Goal: Information Seeking & Learning: Learn about a topic

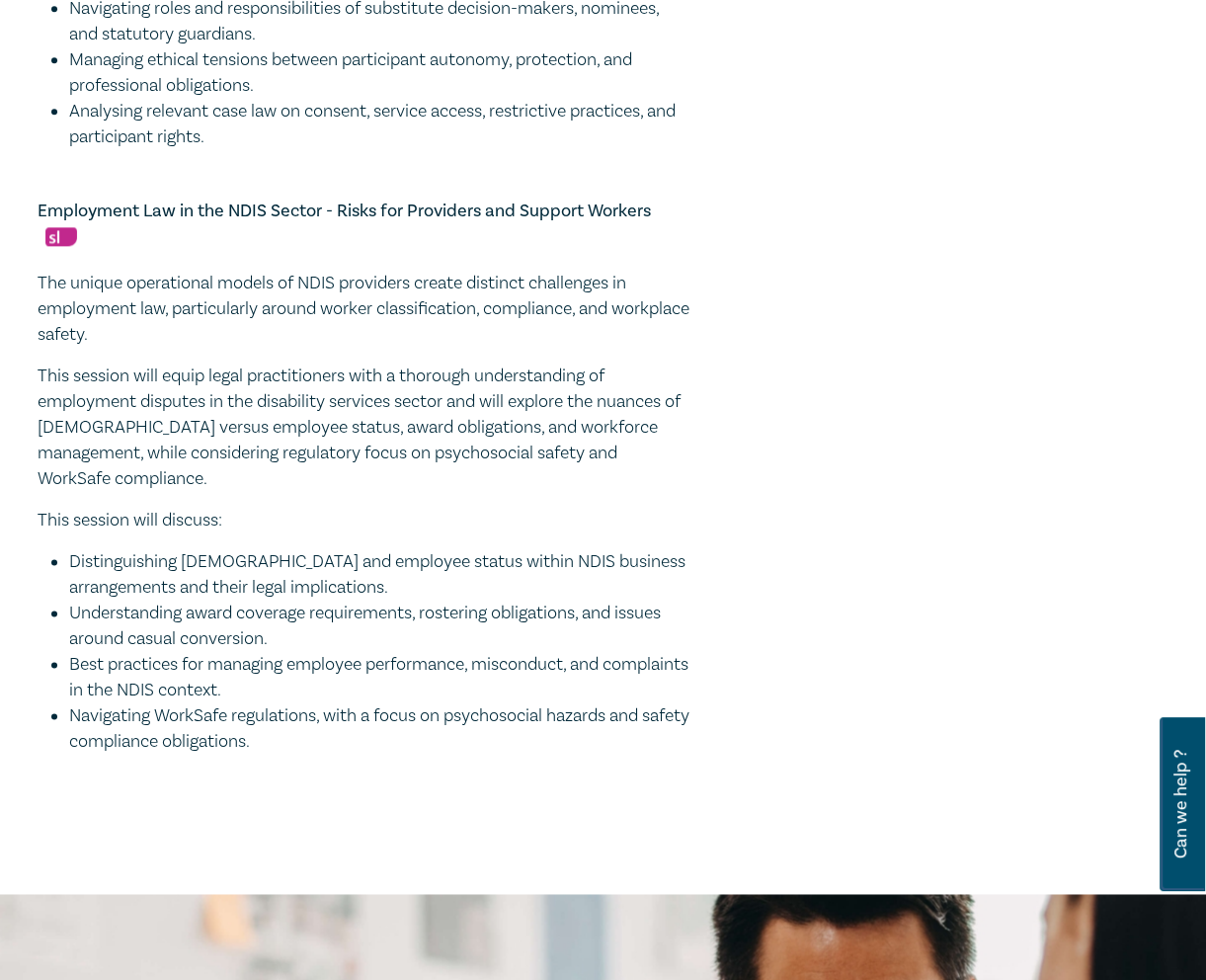
scroll to position [1909, 0]
drag, startPoint x: 320, startPoint y: 754, endPoint x: 17, endPoint y: 288, distance: 555.8
copy div "The unique operational models of NDIS providers create distinct challenges in e…"
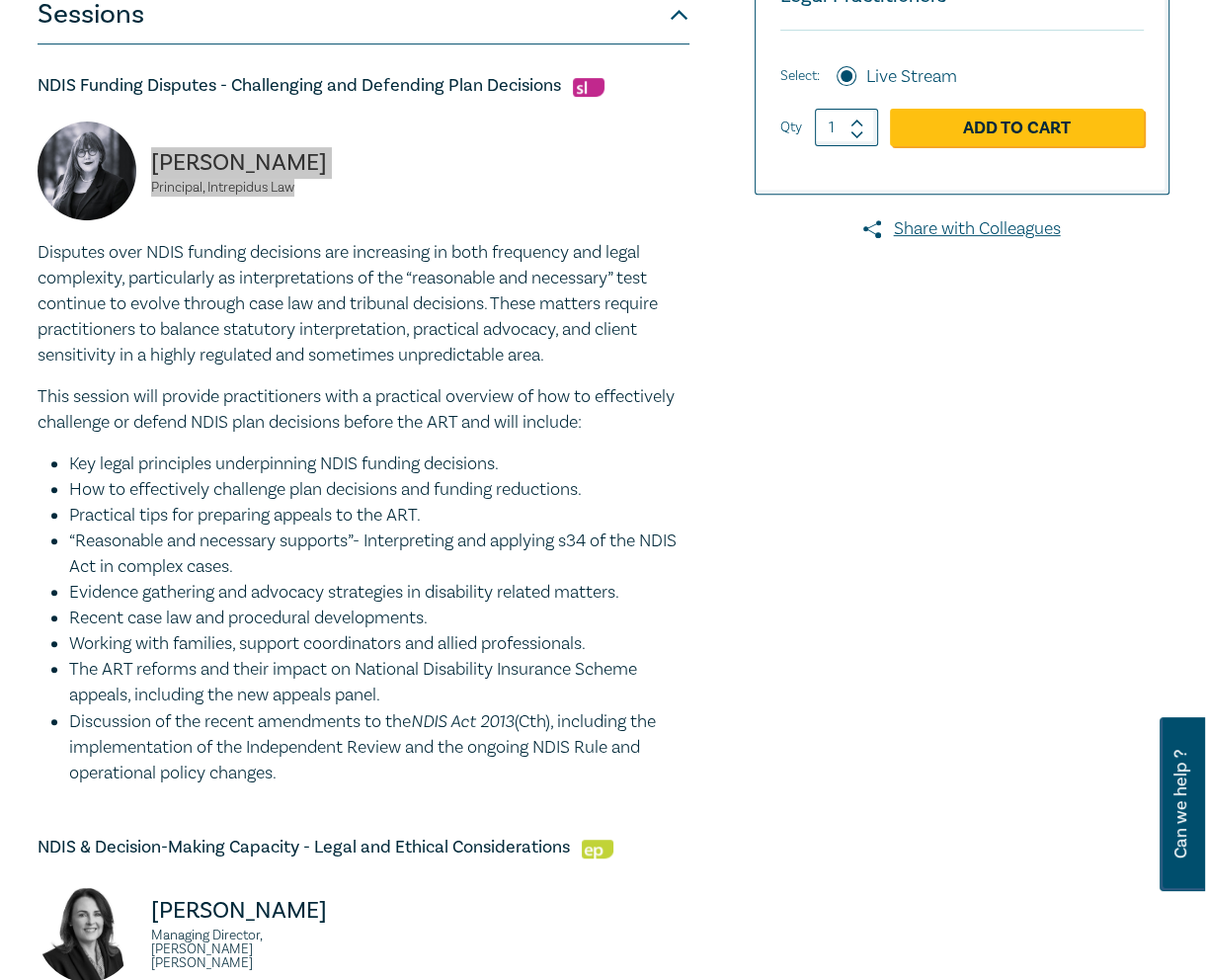
scroll to position [0, 0]
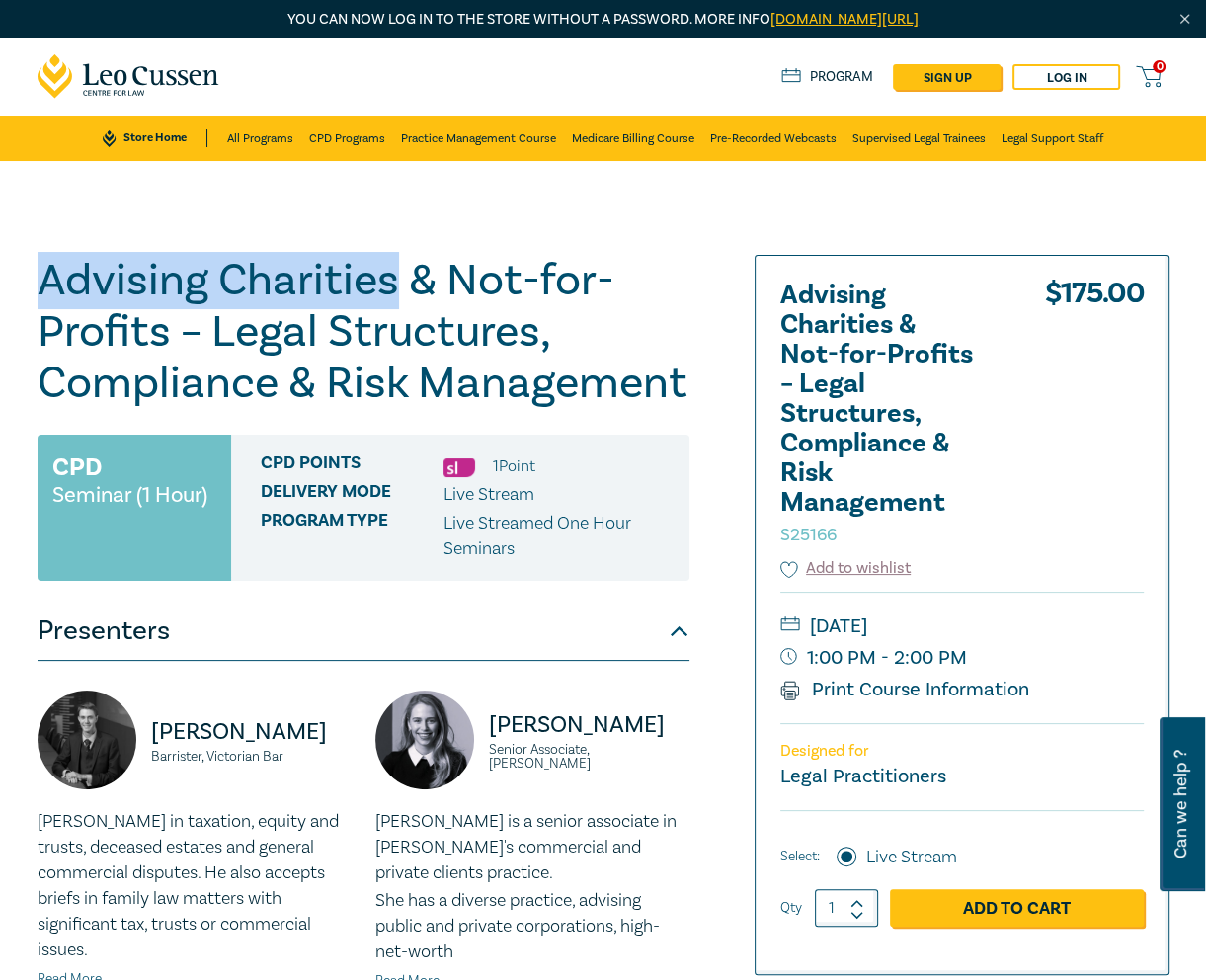
drag, startPoint x: 391, startPoint y: 280, endPoint x: -7, endPoint y: 260, distance: 398.5
copy h1 "Advising Charities"
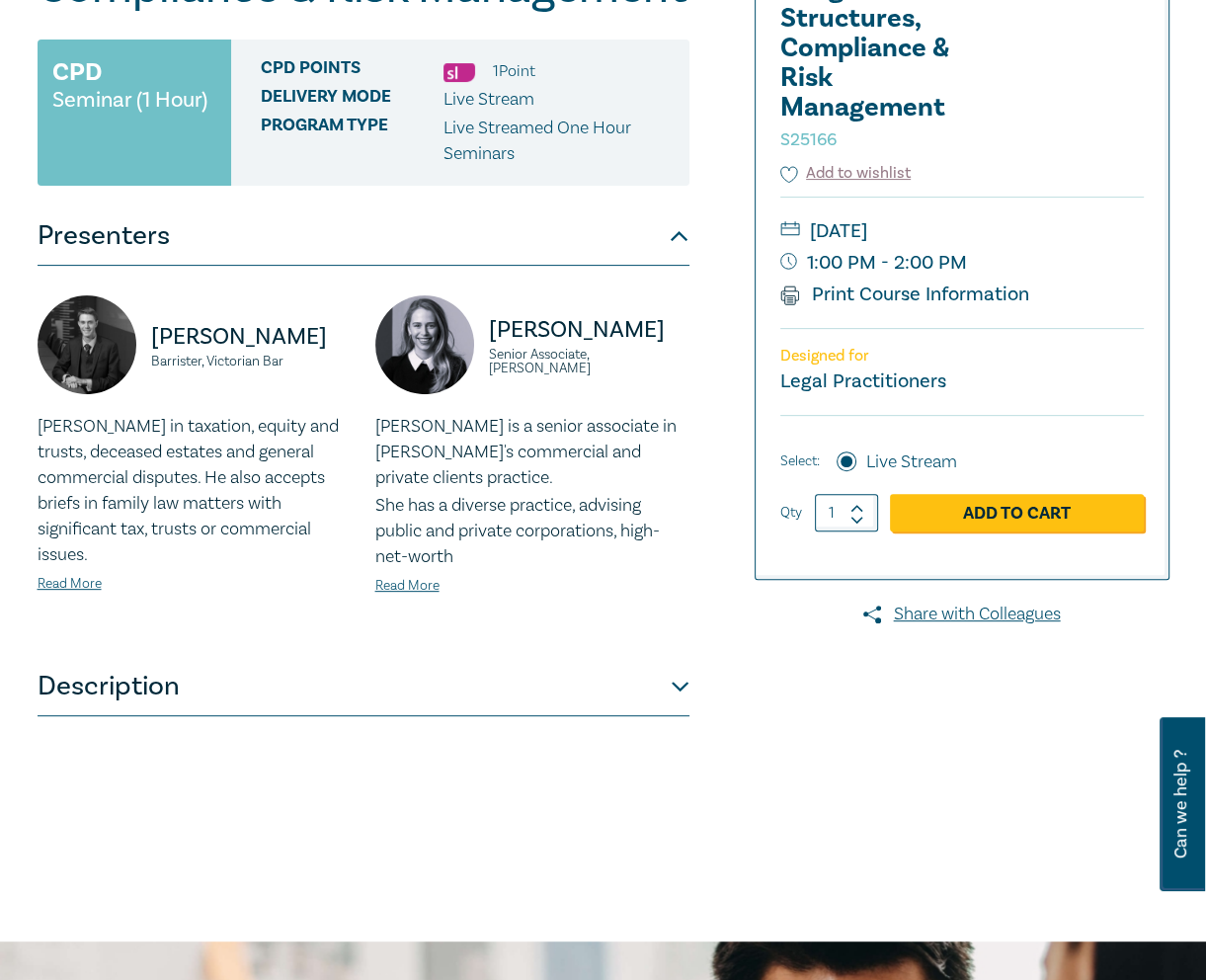
scroll to position [396, 0]
click at [623, 696] on button "Description" at bounding box center [364, 686] width 652 height 59
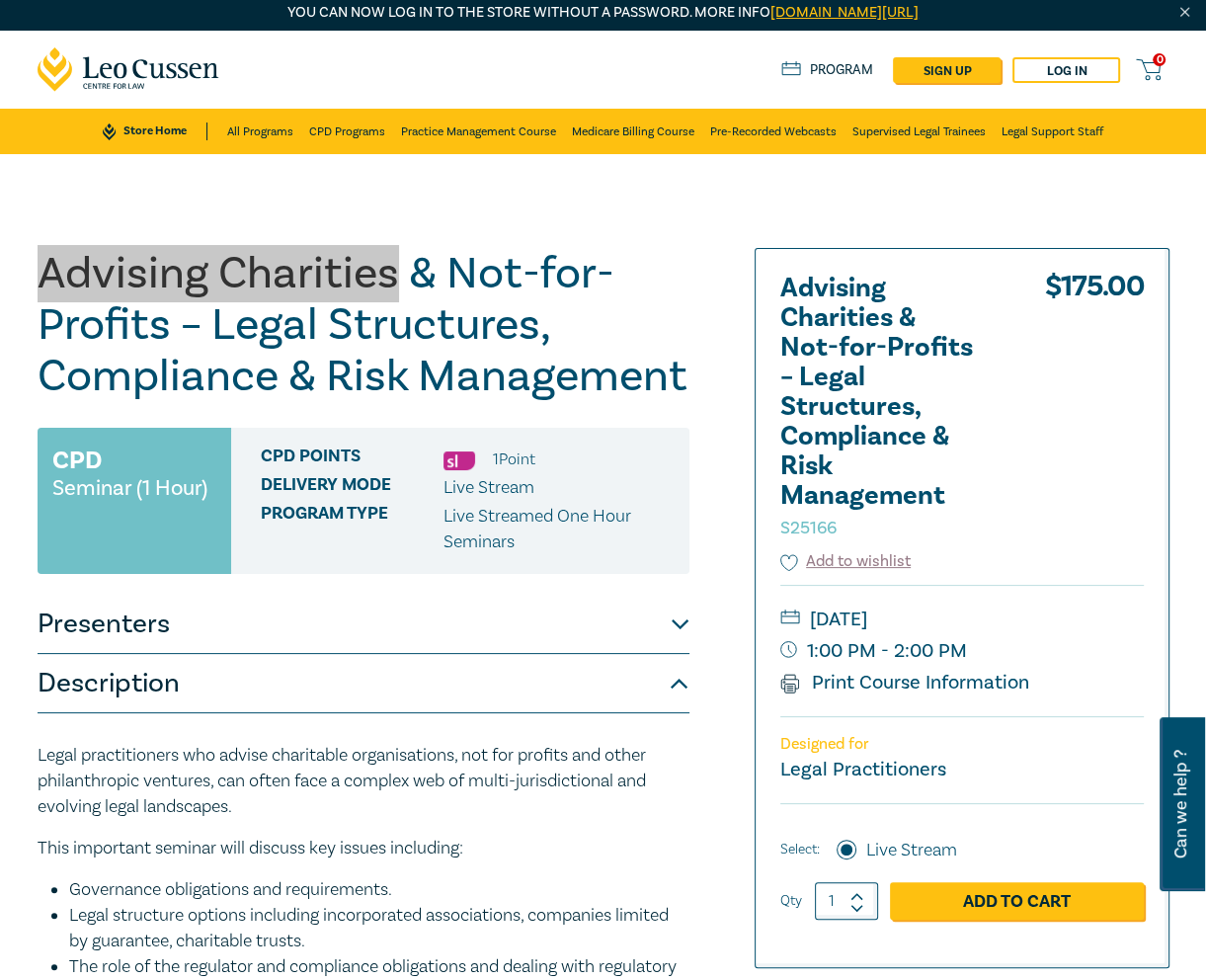
scroll to position [8, 0]
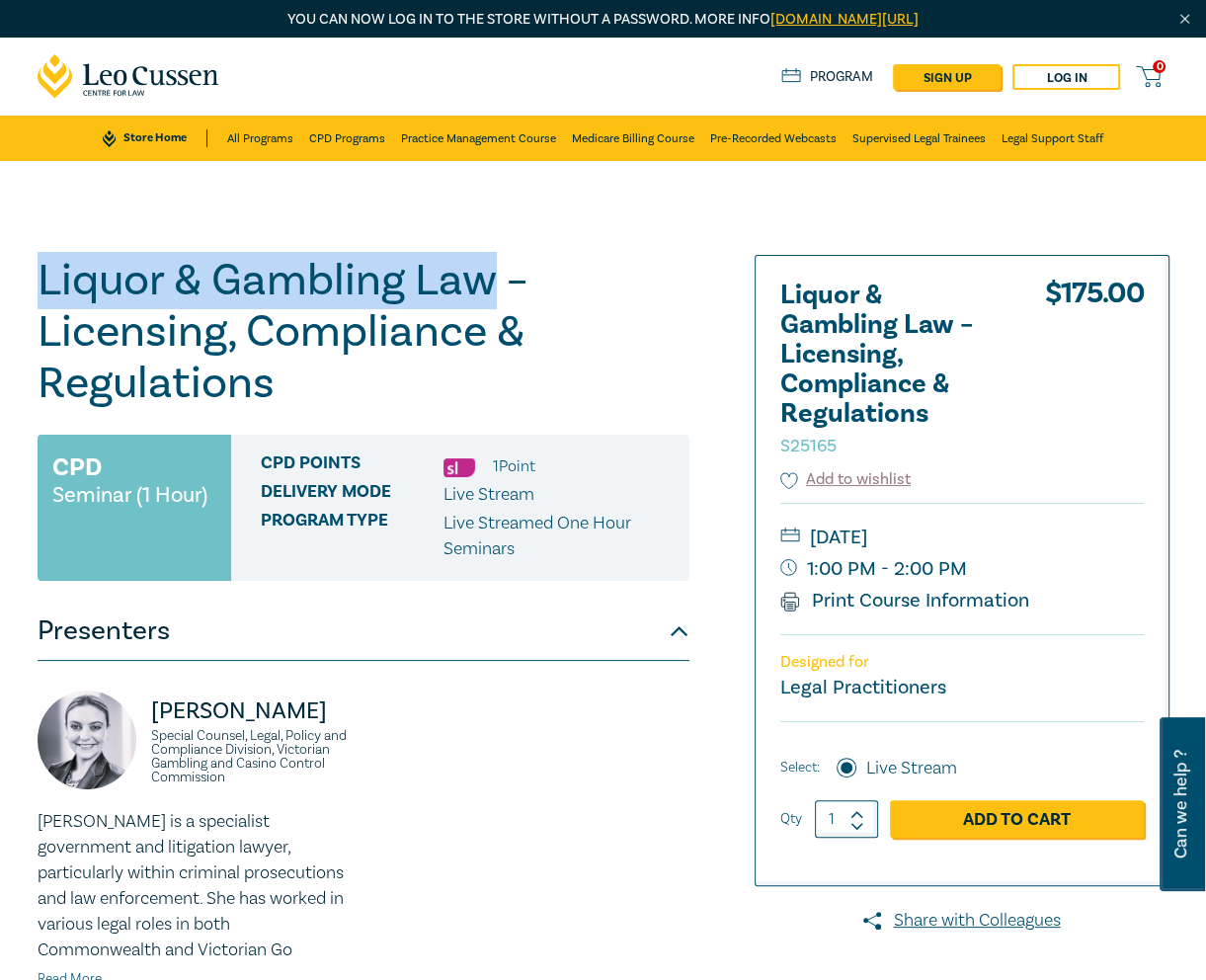
drag, startPoint x: 491, startPoint y: 291, endPoint x: 1, endPoint y: 252, distance: 491.5
click at [1, 252] on div "Liquor & Gambling Law – Licensing, Compliance & Regulations S25165 CPD Seminar …" at bounding box center [603, 750] width 1206 height 1176
copy h1 "Liquor & Gambling Law"
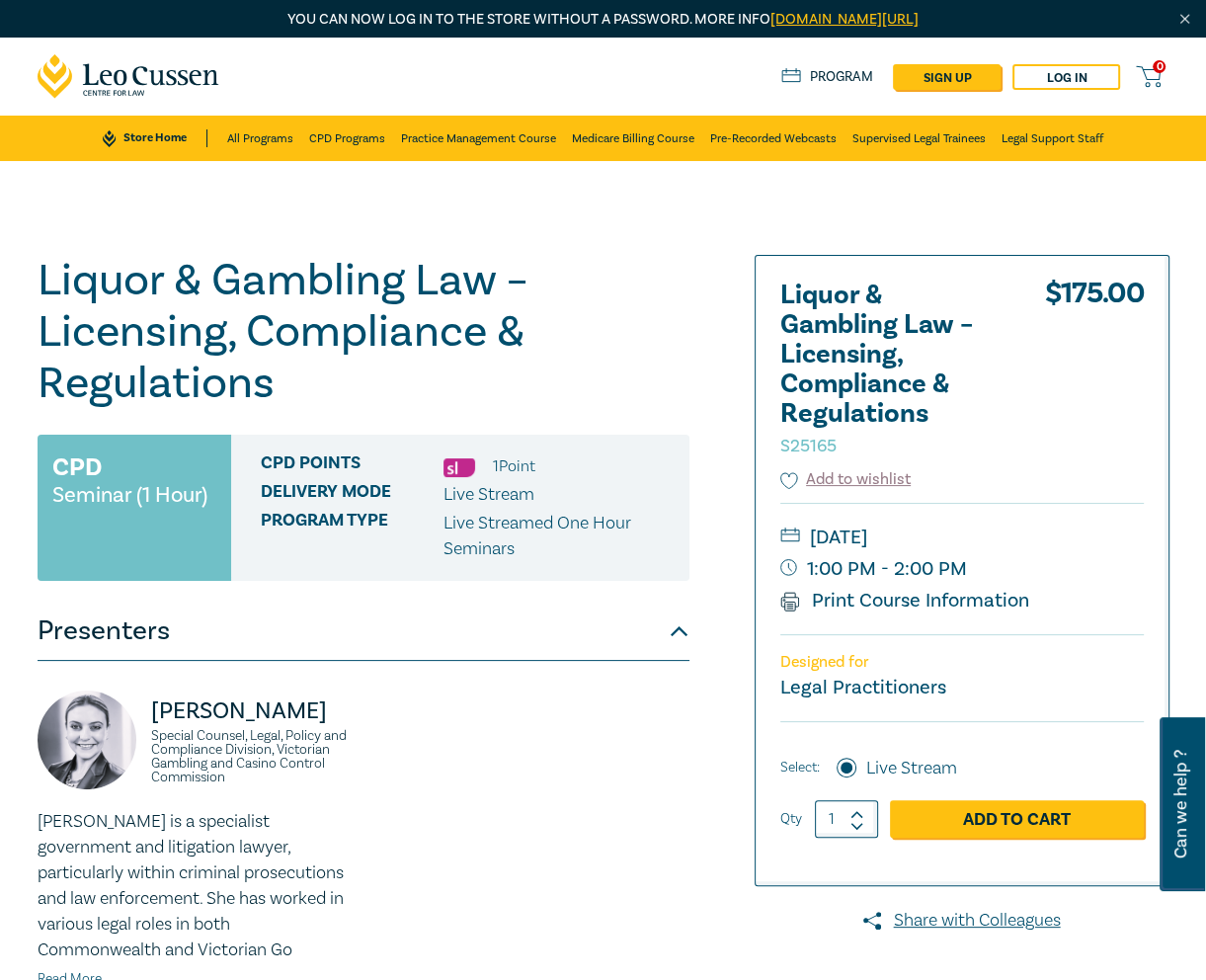
click at [627, 264] on h1 "Liquor & Gambling Law – Licensing, Compliance & Regulations S25165" at bounding box center [364, 332] width 652 height 155
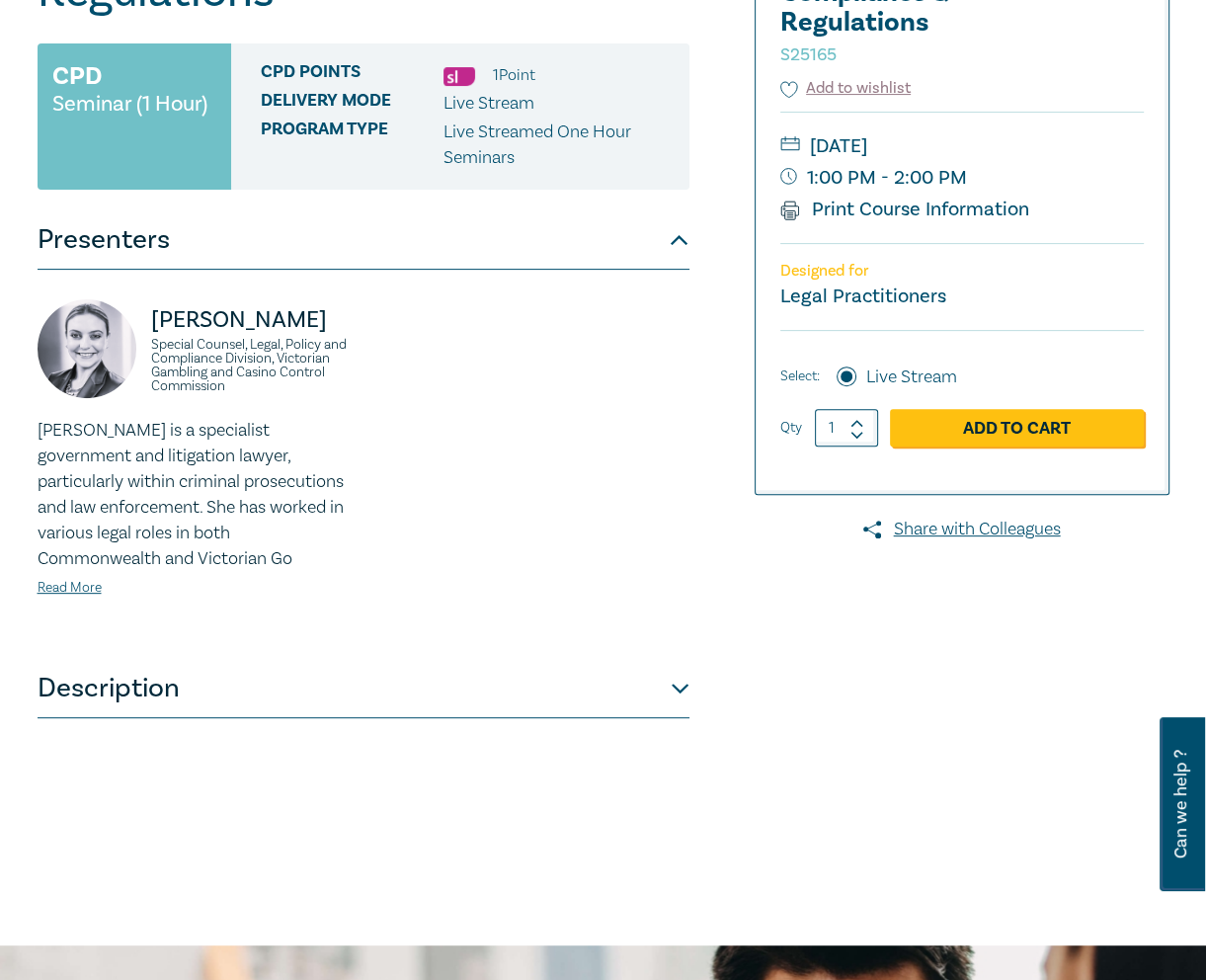
scroll to position [394, 0]
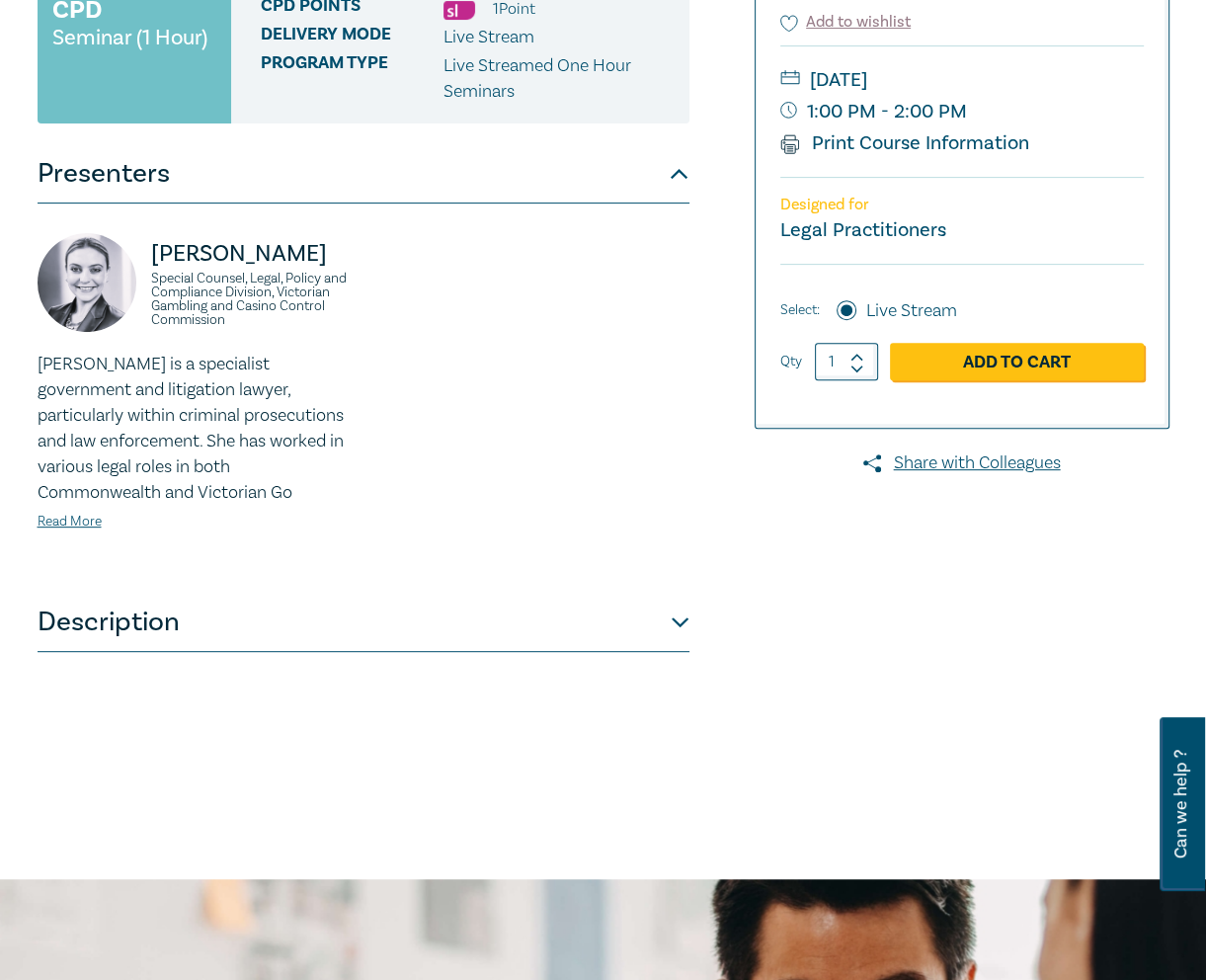
drag, startPoint x: 513, startPoint y: 661, endPoint x: 524, endPoint y: 606, distance: 56.1
click at [513, 652] on button "Description" at bounding box center [364, 622] width 652 height 59
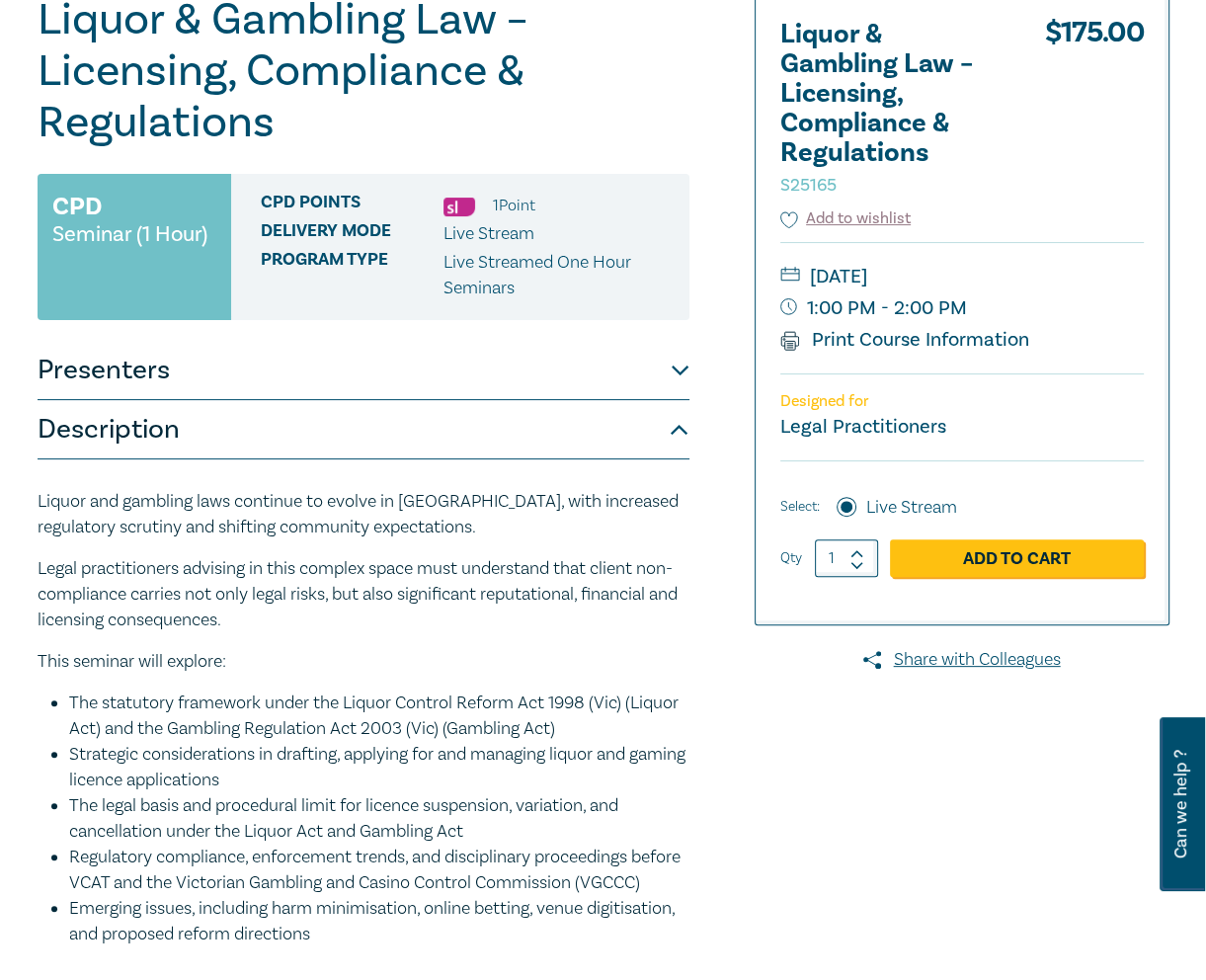
scroll to position [260, 0]
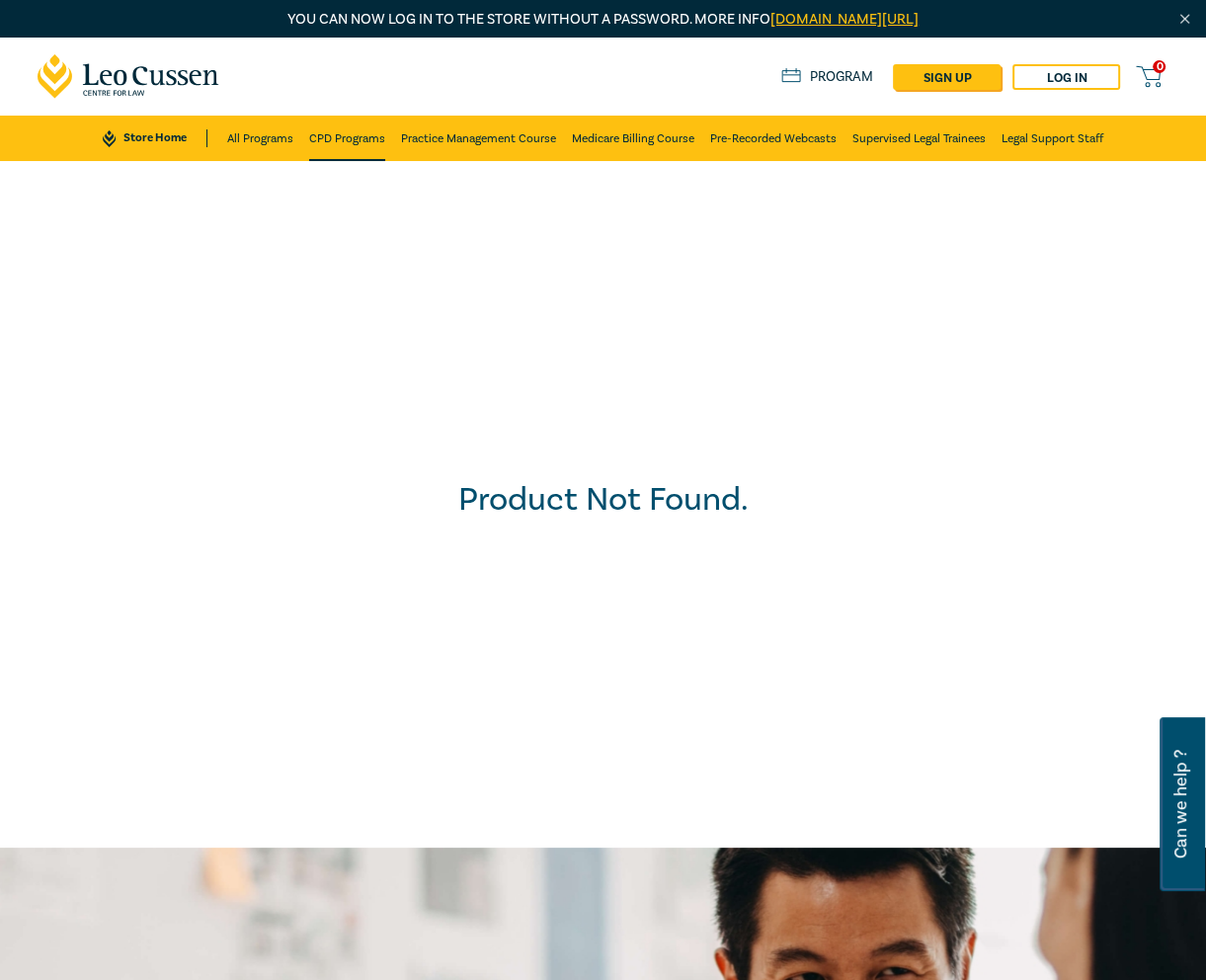
click at [340, 143] on link "CPD Programs" at bounding box center [347, 139] width 76 height 46
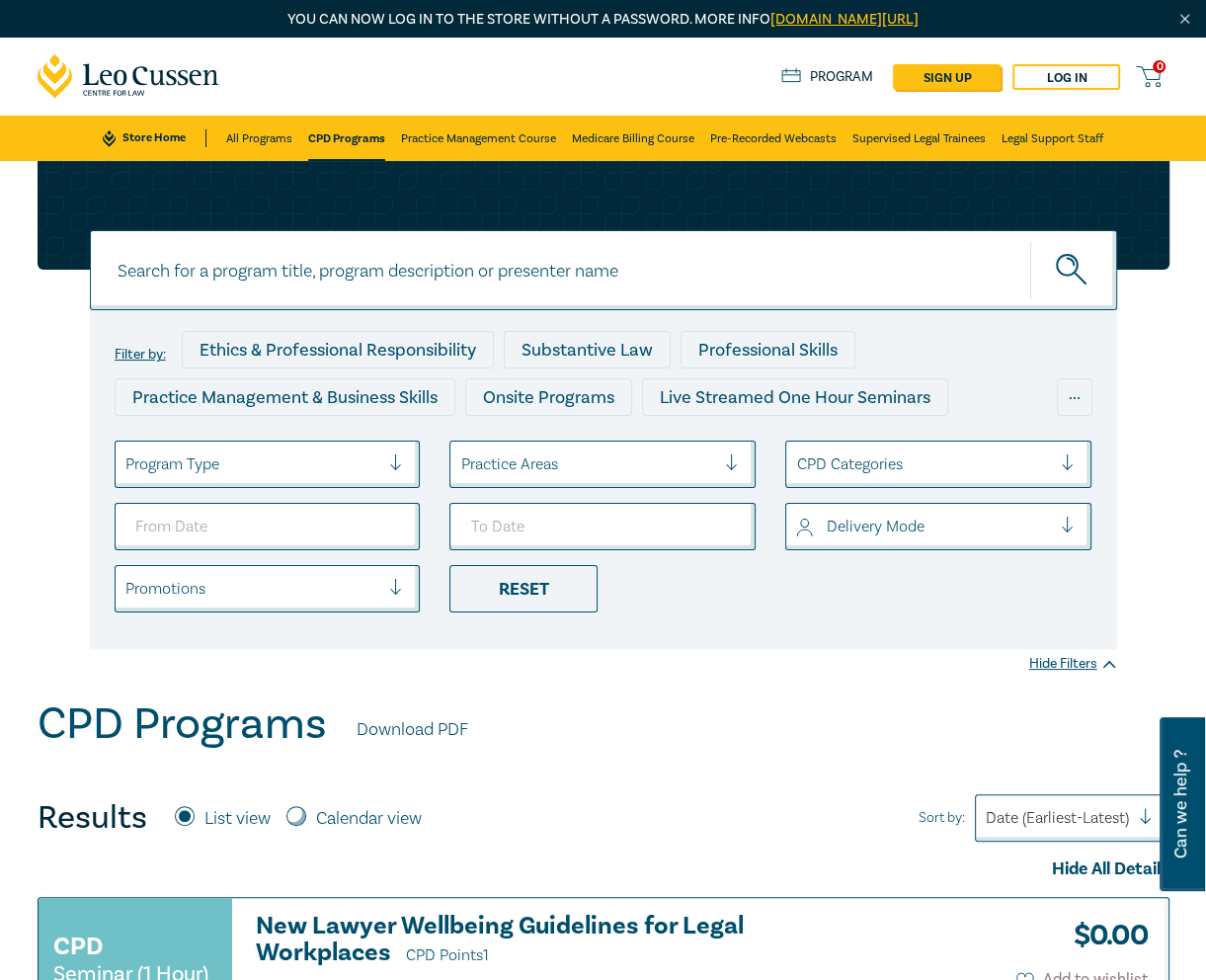
click at [372, 284] on input at bounding box center [603, 270] width 1028 height 80
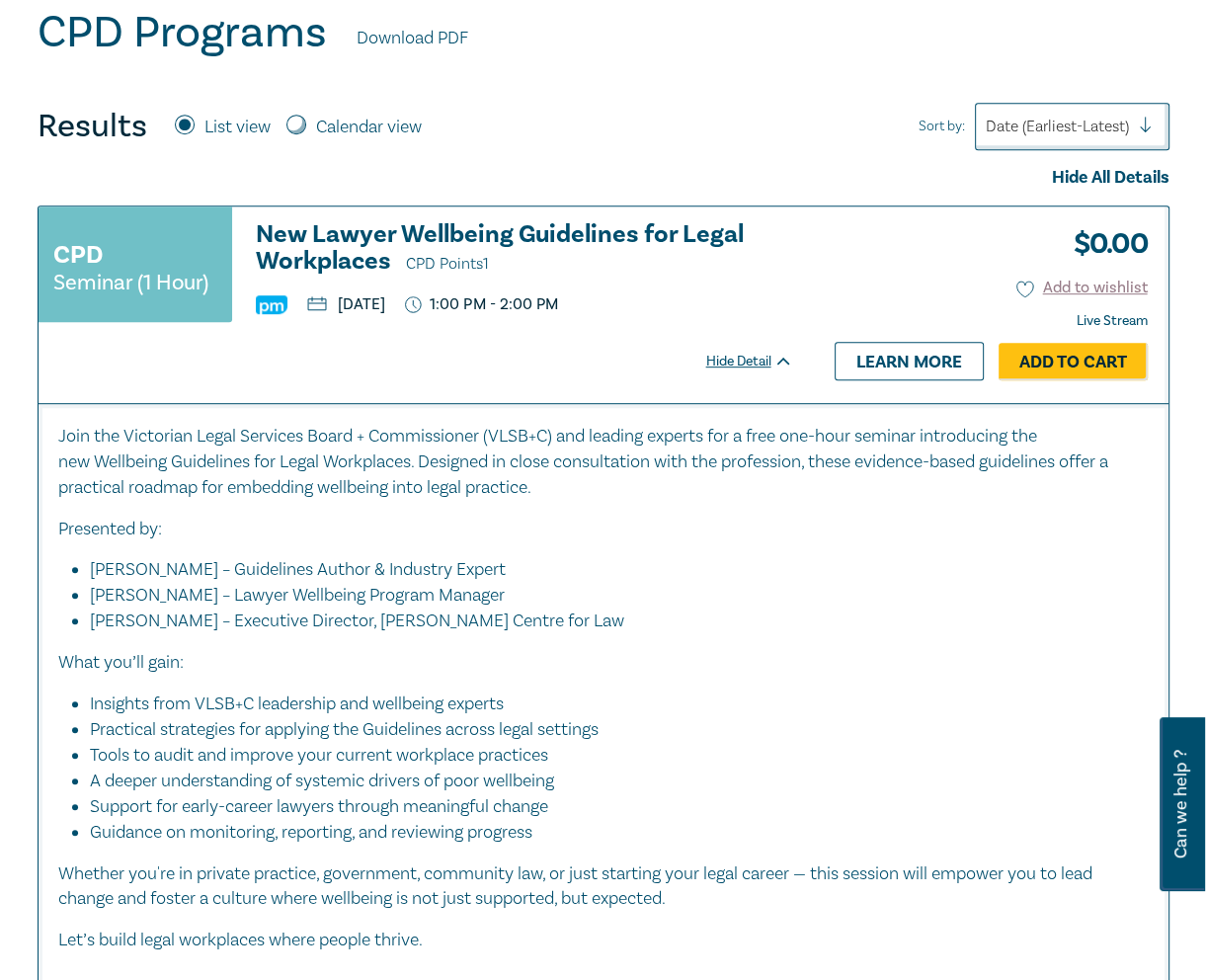
scroll to position [692, 0]
type input "i25058"
click at [324, 241] on h3 "New Lawyer Wellbeing Guidelines for Legal Workplaces CPD Points 1" at bounding box center [524, 249] width 537 height 57
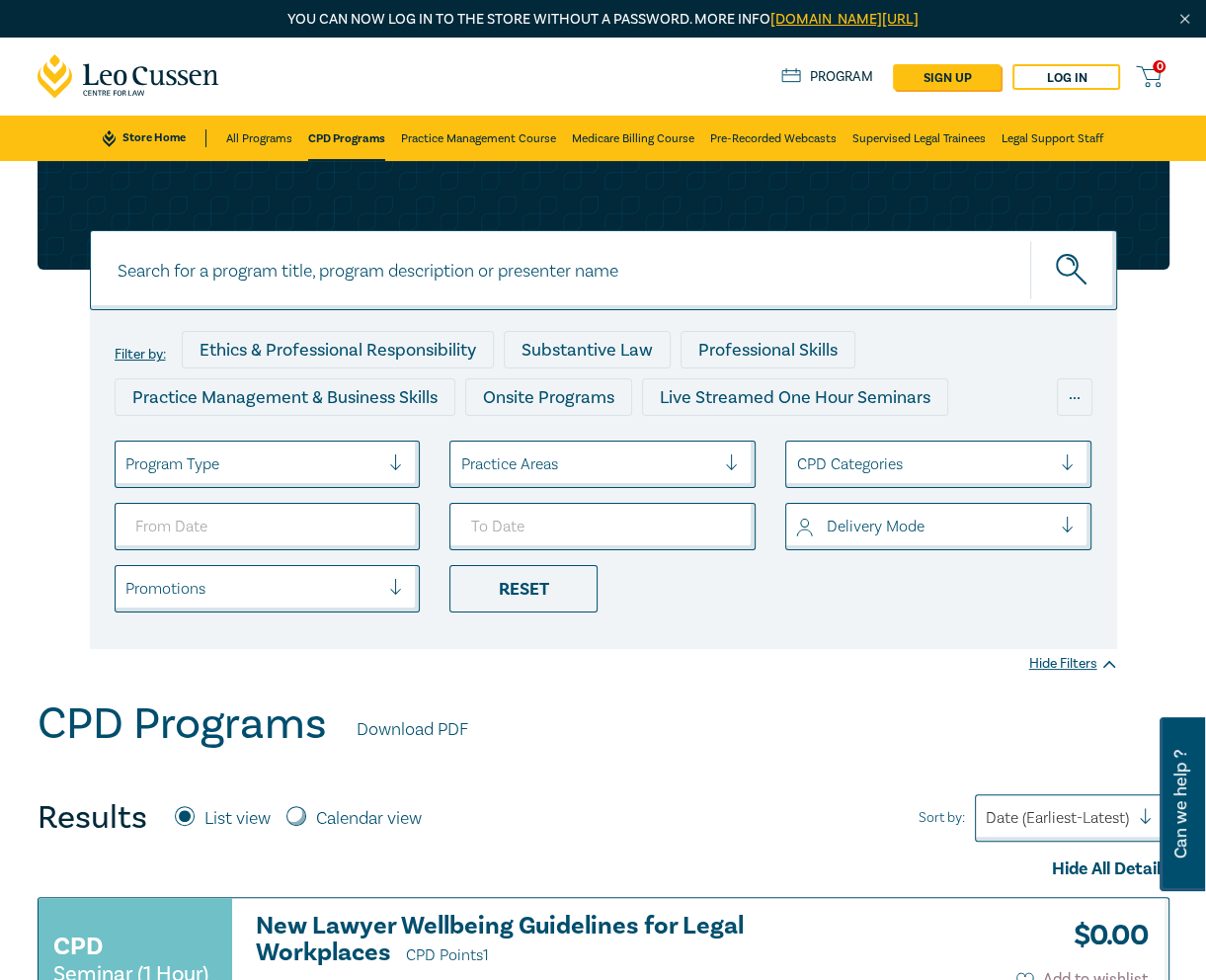
click at [363, 273] on input at bounding box center [603, 270] width 1028 height 80
paste input "Agribusiness and Rural Law intensive"
type input "Agribusiness and Rural Law intensive"
click at [1056, 263] on icon "submit" at bounding box center [1073, 271] width 35 height 35
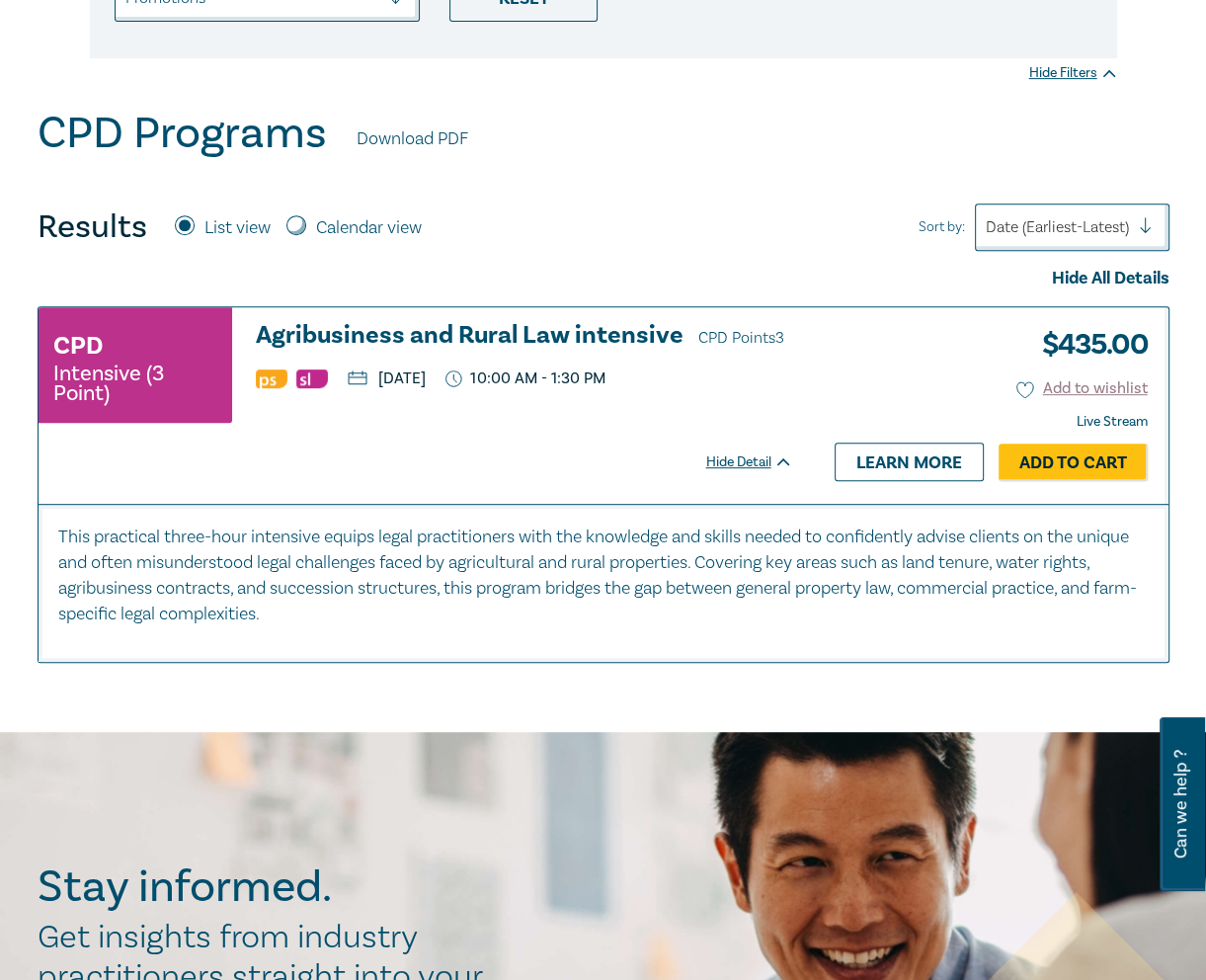
scroll to position [592, 0]
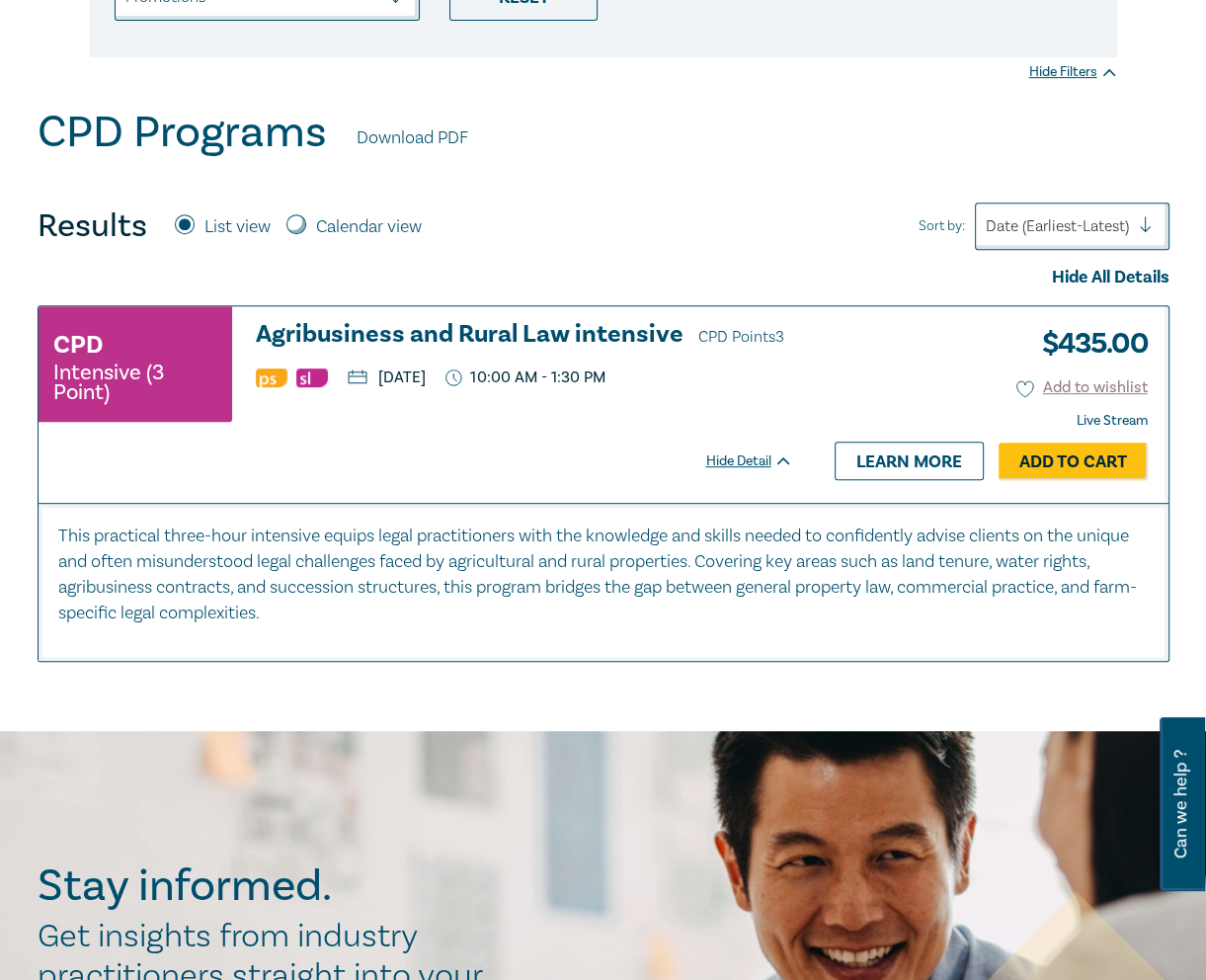
click at [587, 338] on h3 "Agribusiness and Rural Law intensive CPD Points 3" at bounding box center [524, 336] width 537 height 30
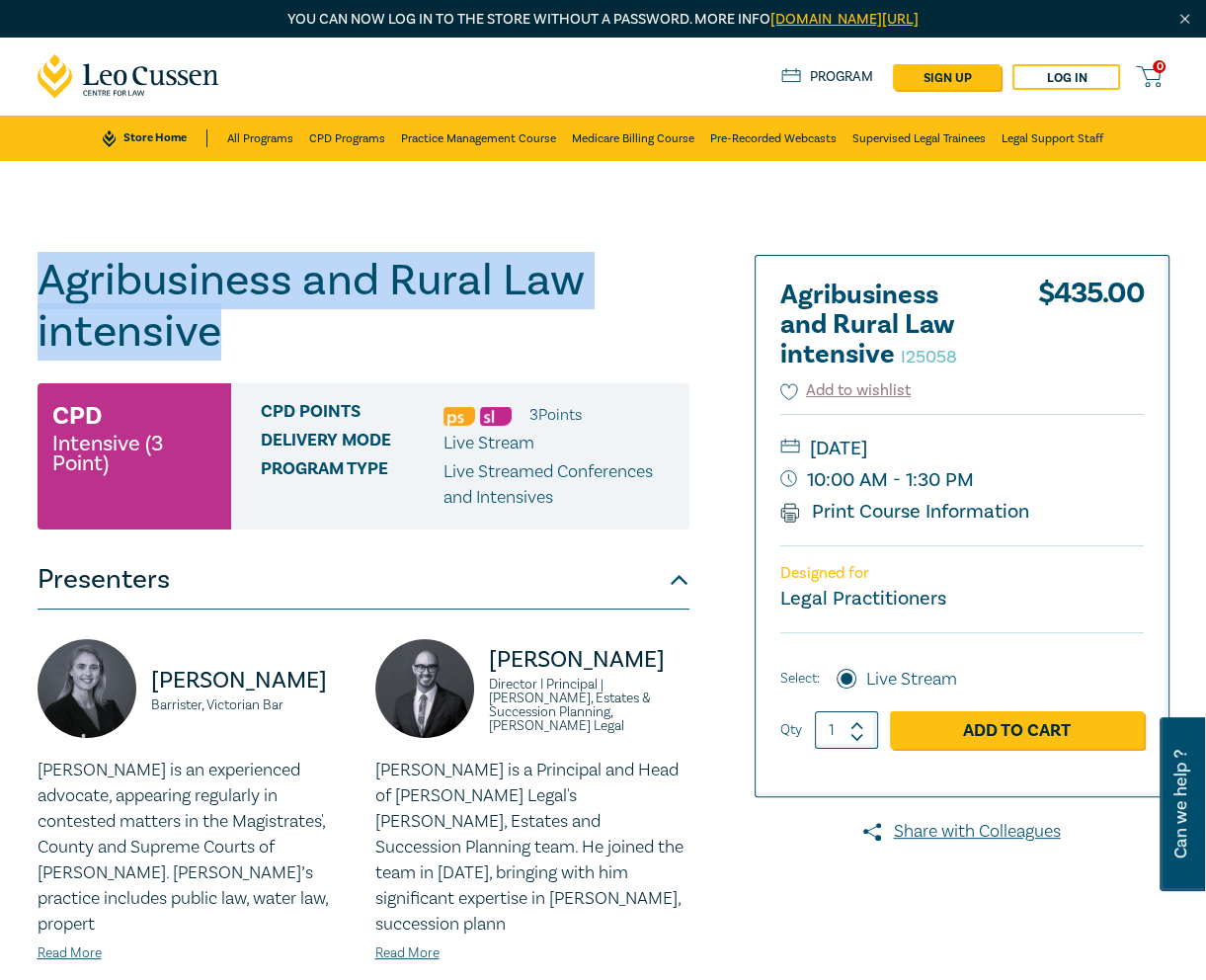
drag, startPoint x: 222, startPoint y: 333, endPoint x: 50, endPoint y: 297, distance: 175.7
click at [50, 297] on h1 "Agribusiness and Rural Law intensive I25058" at bounding box center [364, 306] width 652 height 103
copy h1 "Agribusiness and Rural Law intensive"
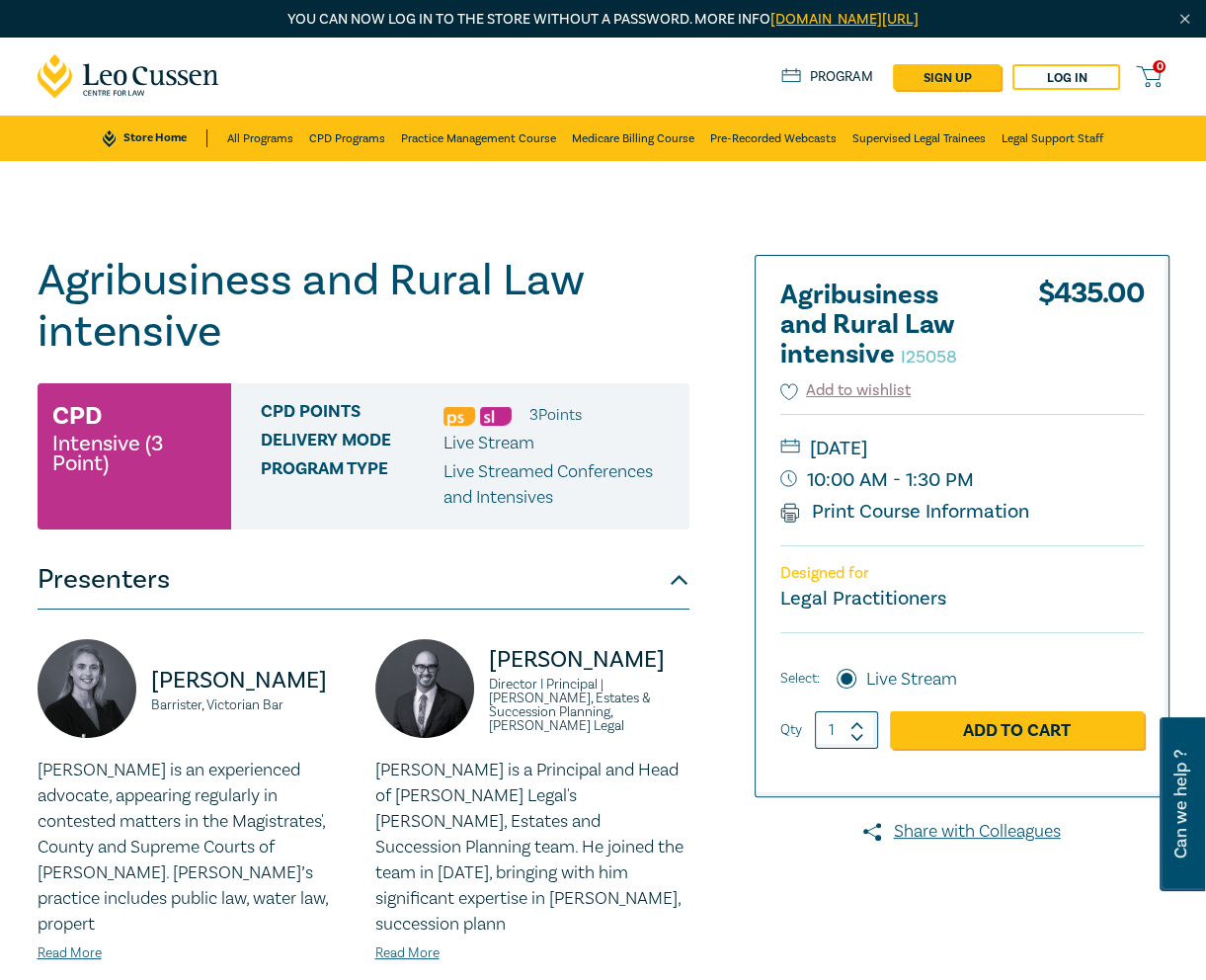
click at [608, 371] on div "Agribusiness and Rural Law intensive I25058 CPD Intensive (3 Point) CPD Points …" at bounding box center [364, 749] width 652 height 988
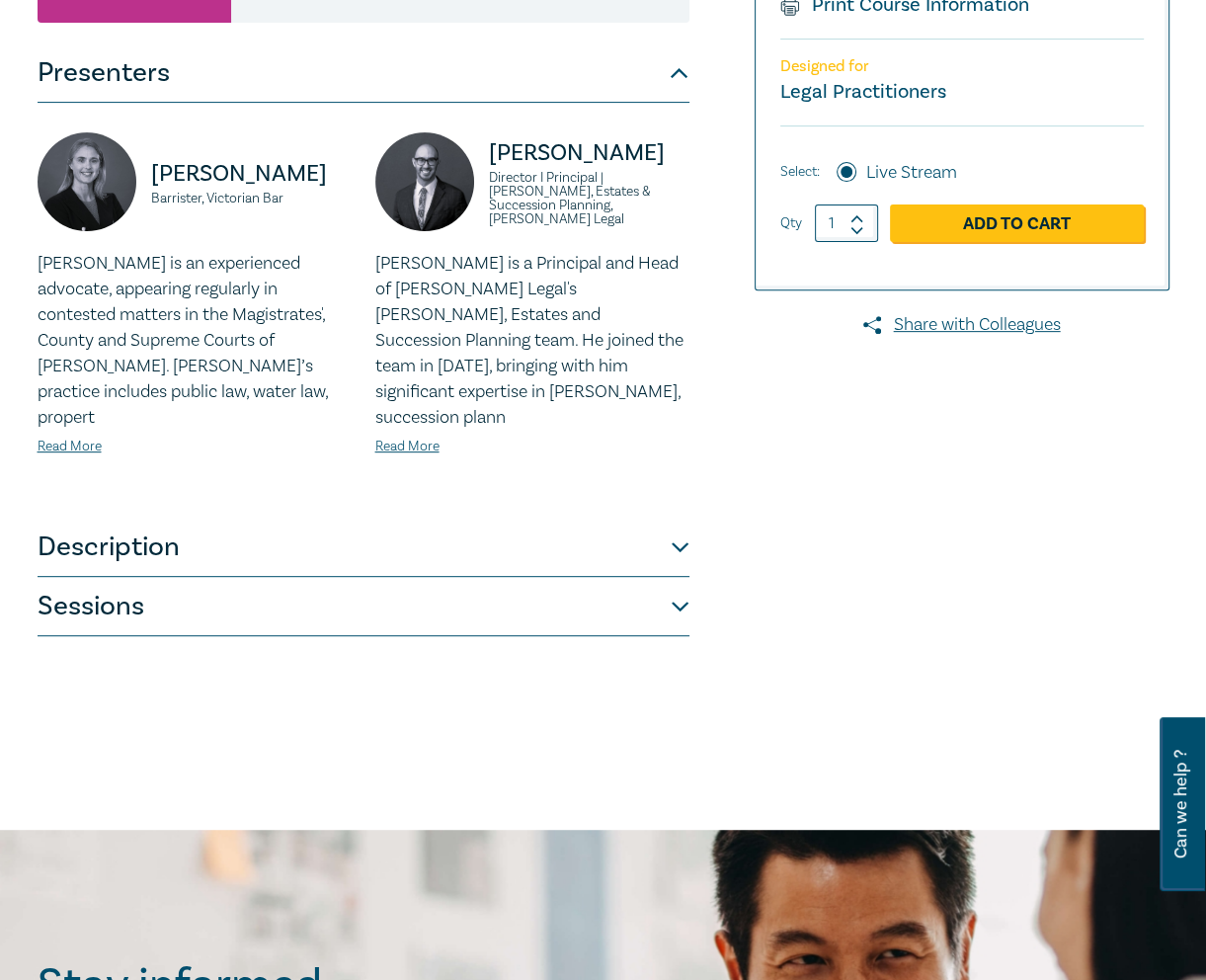
drag, startPoint x: 292, startPoint y: 544, endPoint x: 287, endPoint y: 532, distance: 13.0
click at [292, 542] on button "Description" at bounding box center [364, 546] width 652 height 59
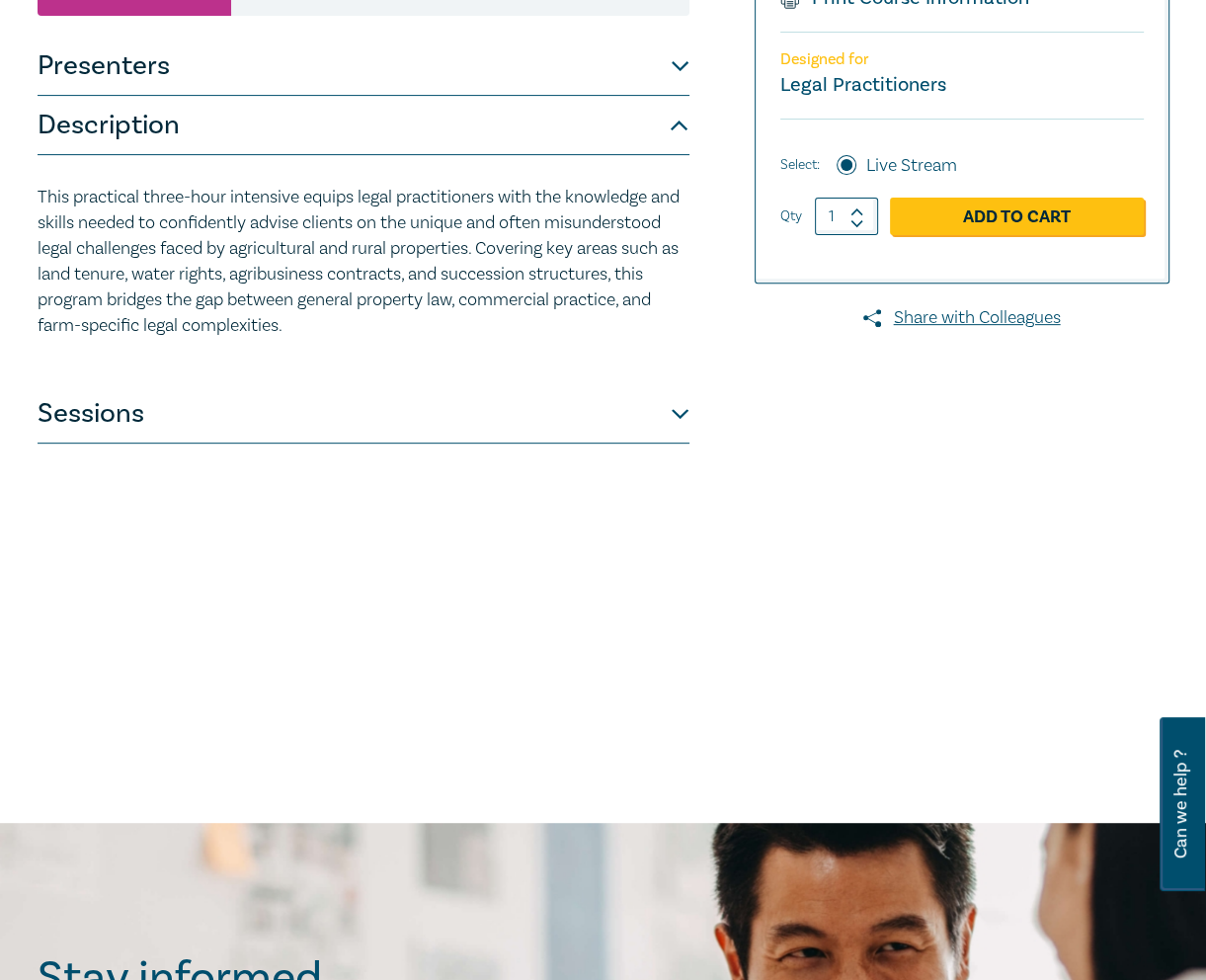
click at [371, 424] on button "Sessions" at bounding box center [364, 414] width 652 height 59
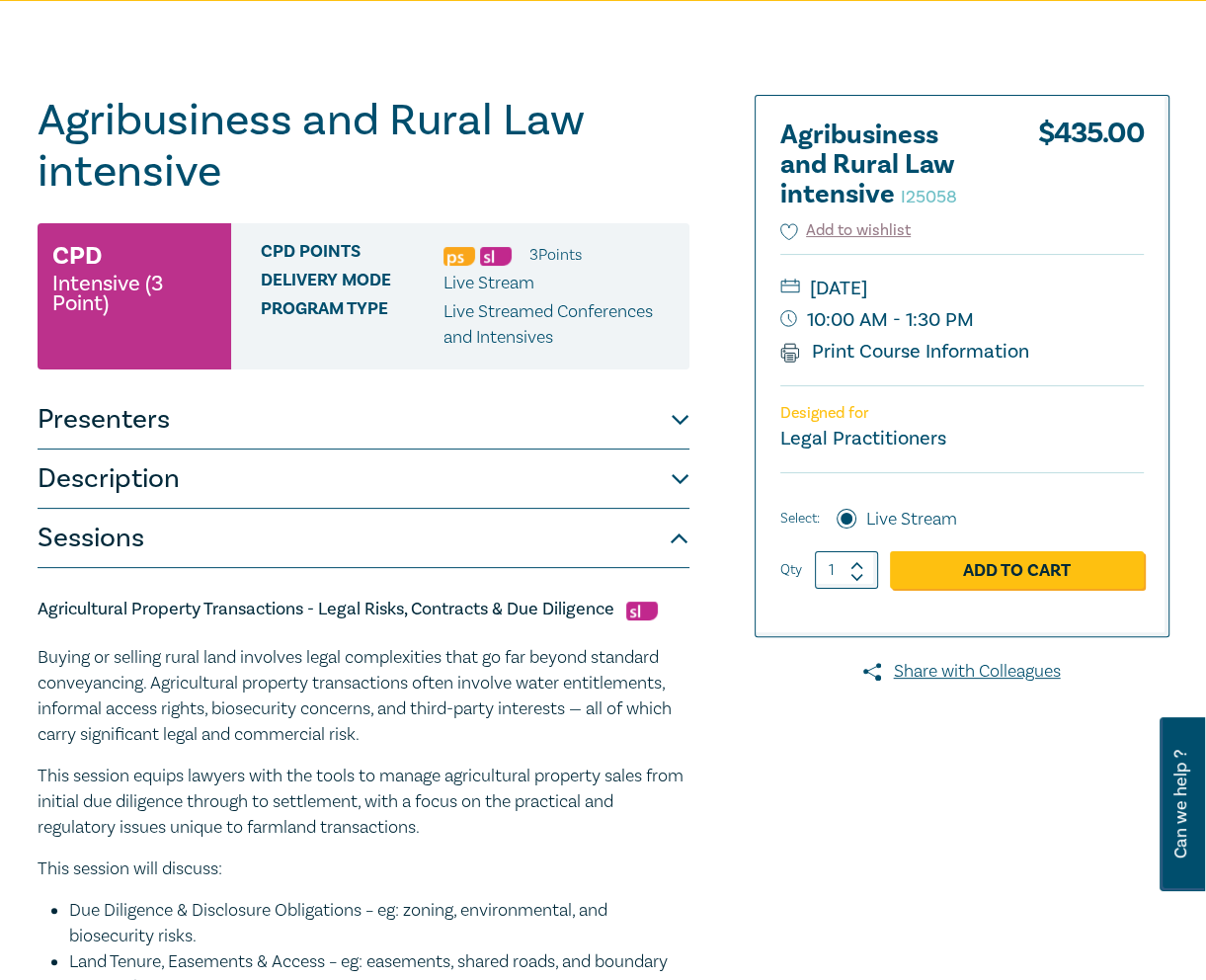
scroll to position [160, 0]
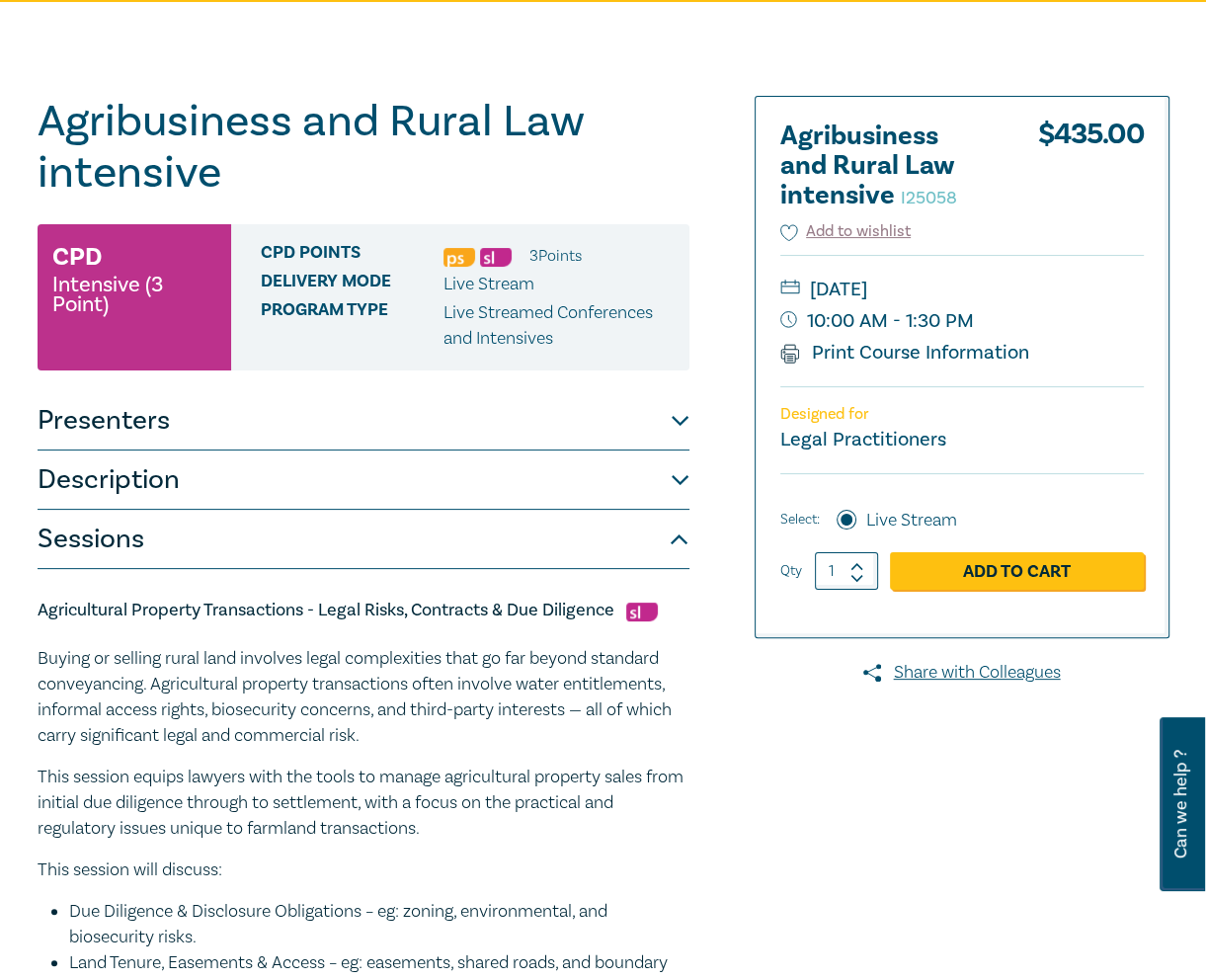
click at [373, 640] on div "Agricultural Property Transactions - Legal Risks, Contracts & Due Diligence Buy…" at bounding box center [364, 877] width 652 height 557
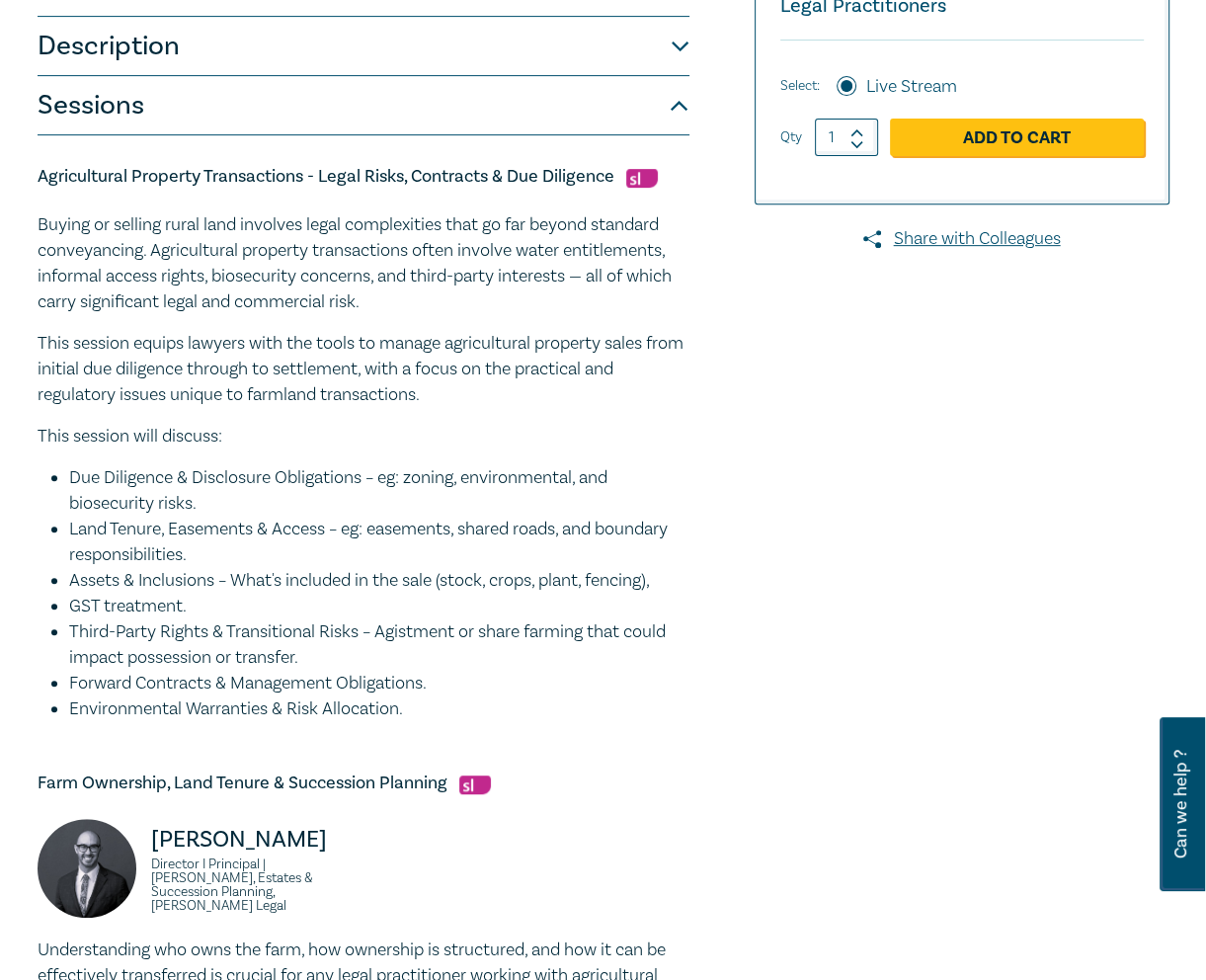
scroll to position [494, 0]
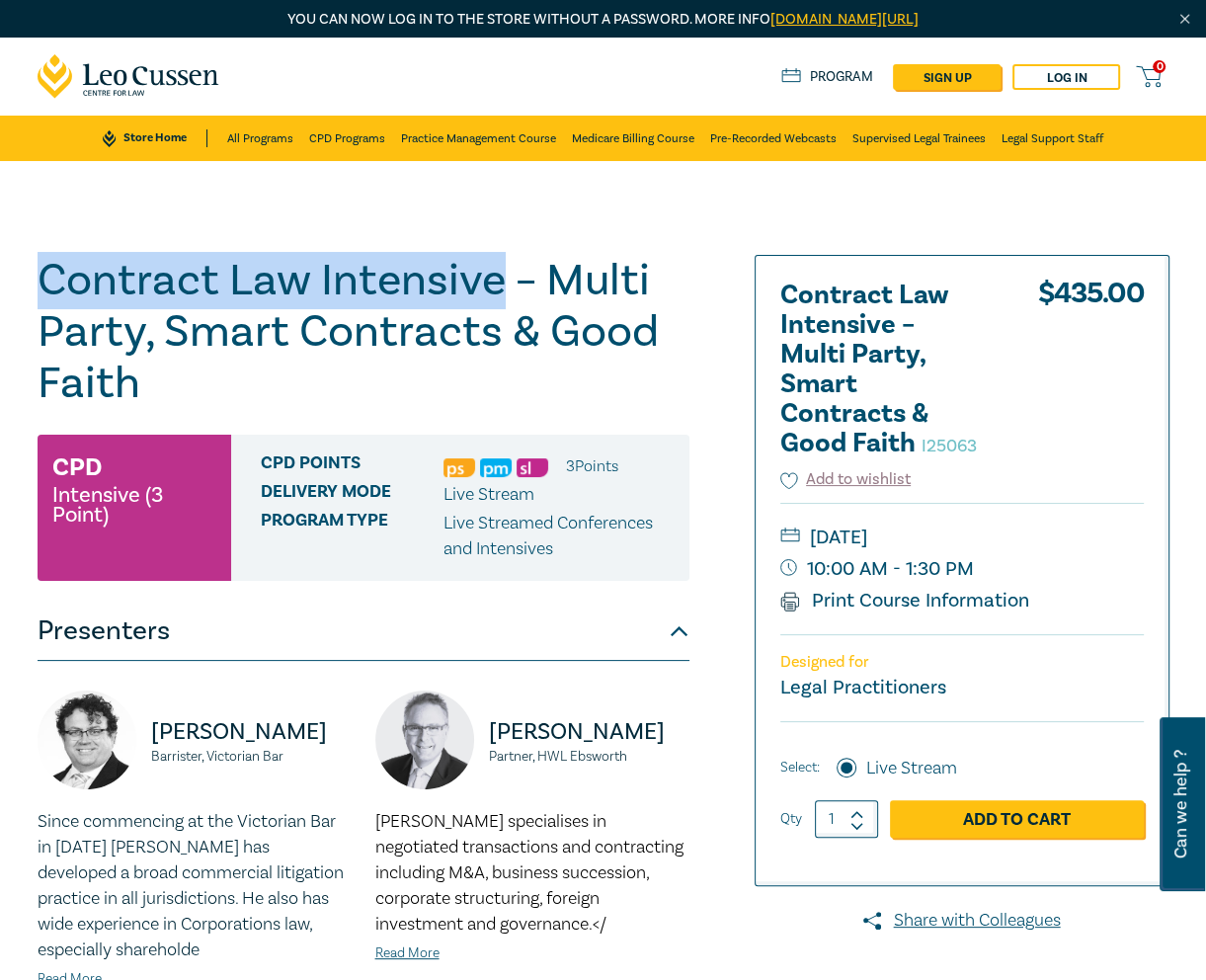
drag, startPoint x: 500, startPoint y: 291, endPoint x: 29, endPoint y: 284, distance: 471.1
click at [29, 284] on div "Contract Law Intensive – Multi Party, Smart Contracts & Good Faith I25063 CPD I…" at bounding box center [411, 749] width 770 height 988
copy h1 "Contract Law Intensive"
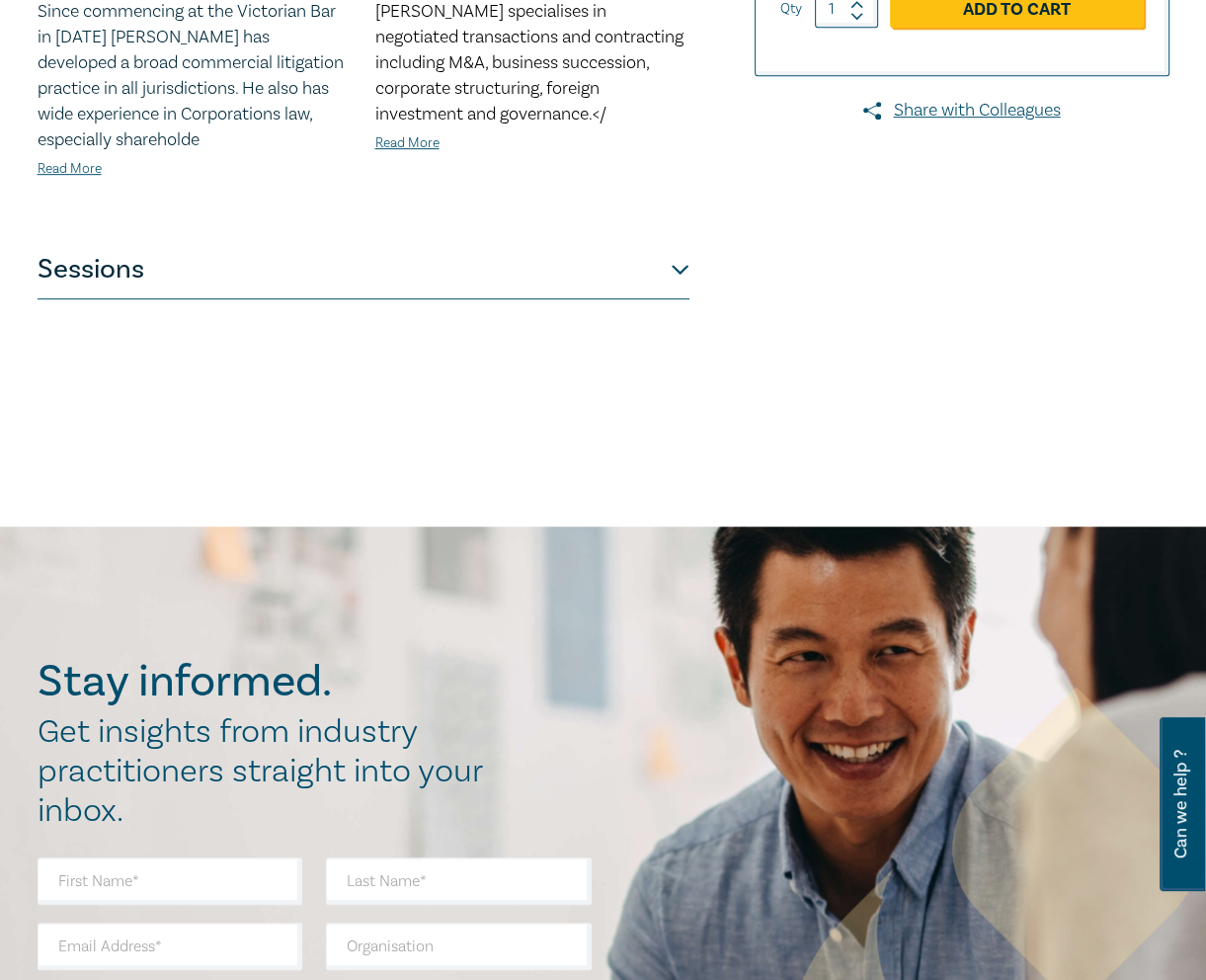
drag, startPoint x: 615, startPoint y: 228, endPoint x: 627, endPoint y: 265, distance: 38.9
click at [625, 260] on div "Presenters Peter Clarke Barrister, Victorian Bar Since commencing at the Victor…" at bounding box center [364, 46] width 652 height 508
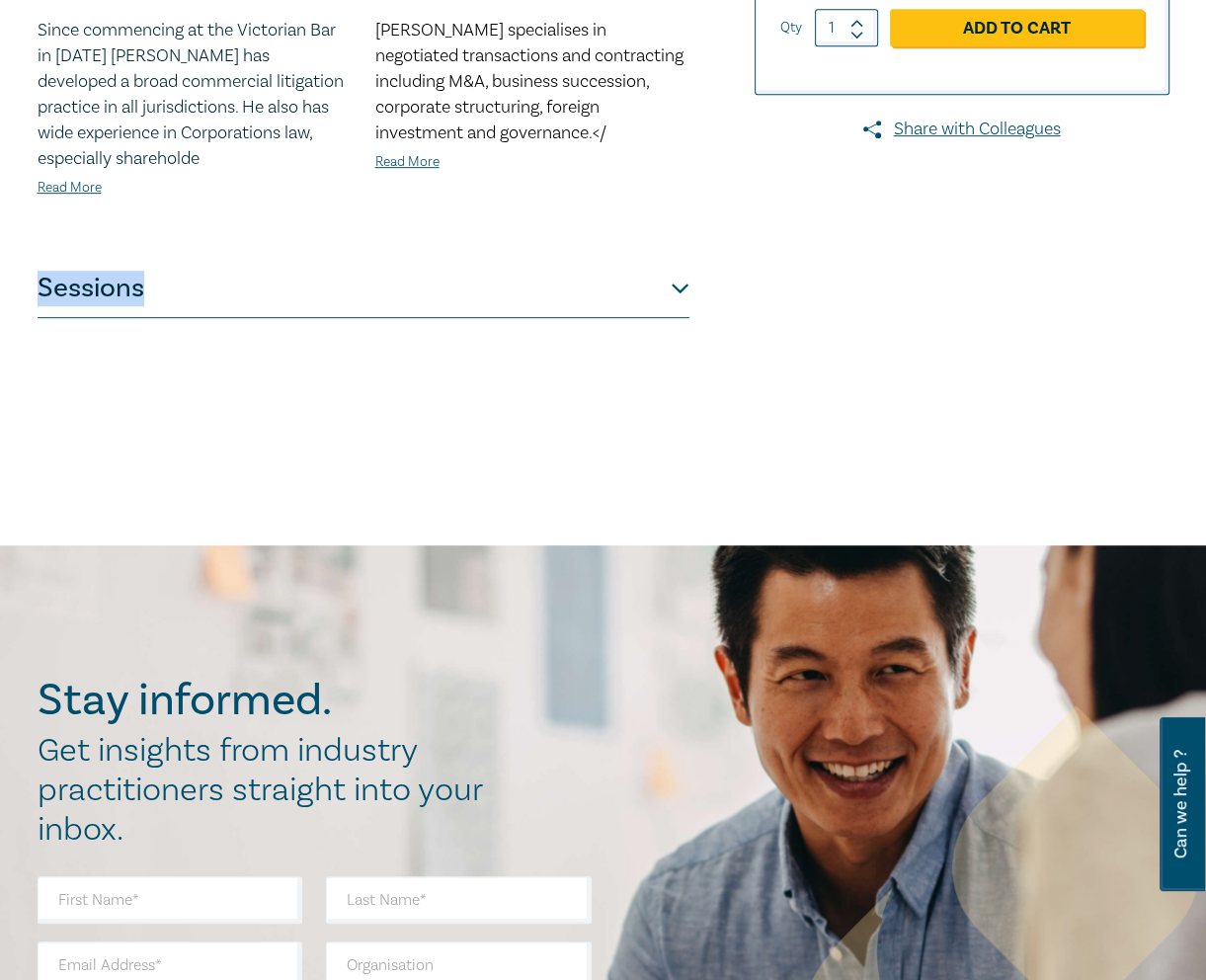
click at [643, 299] on button "Sessions" at bounding box center [364, 288] width 652 height 59
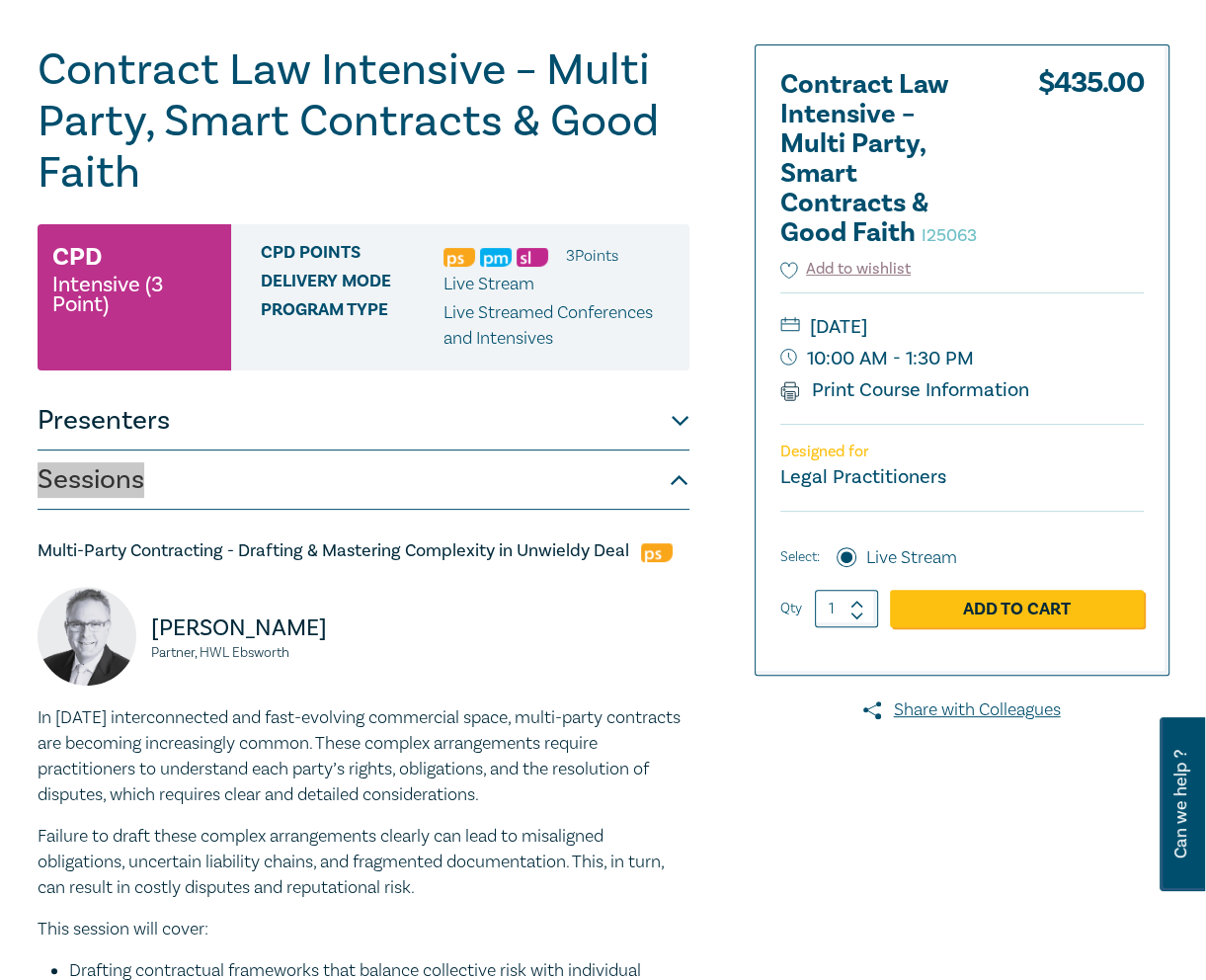
scroll to position [211, 0]
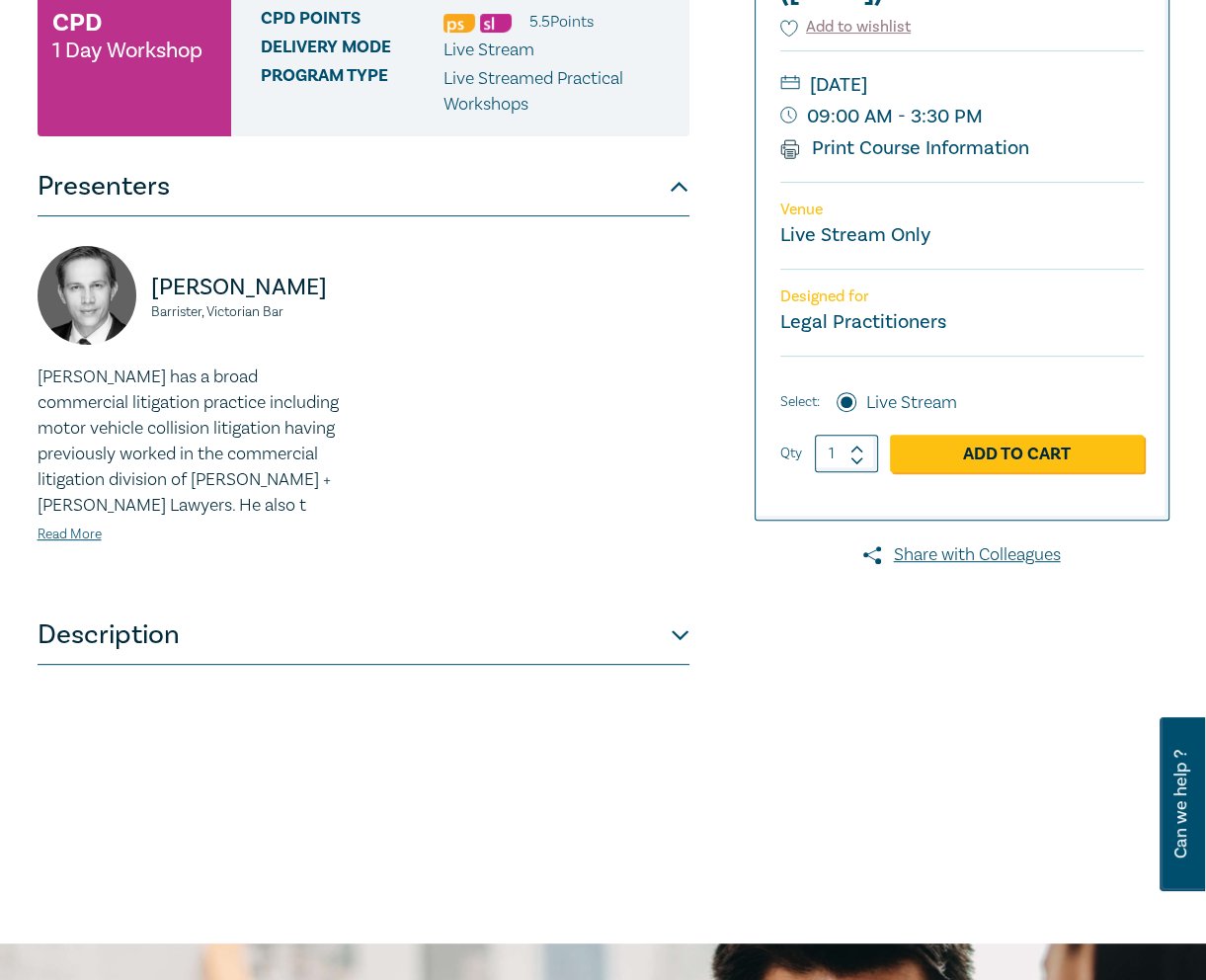
scroll to position [396, 0]
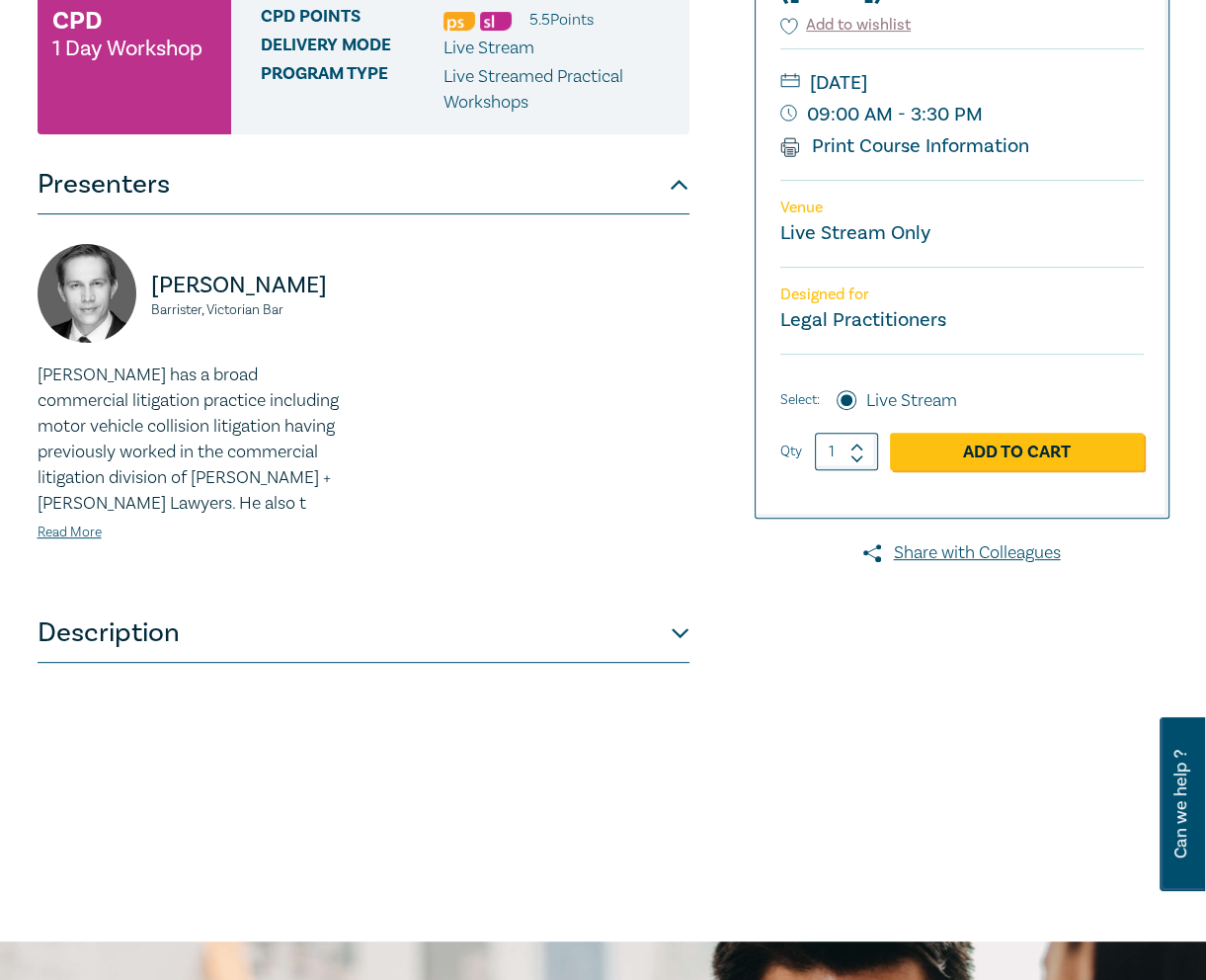
click at [428, 627] on button "Description" at bounding box center [364, 633] width 652 height 59
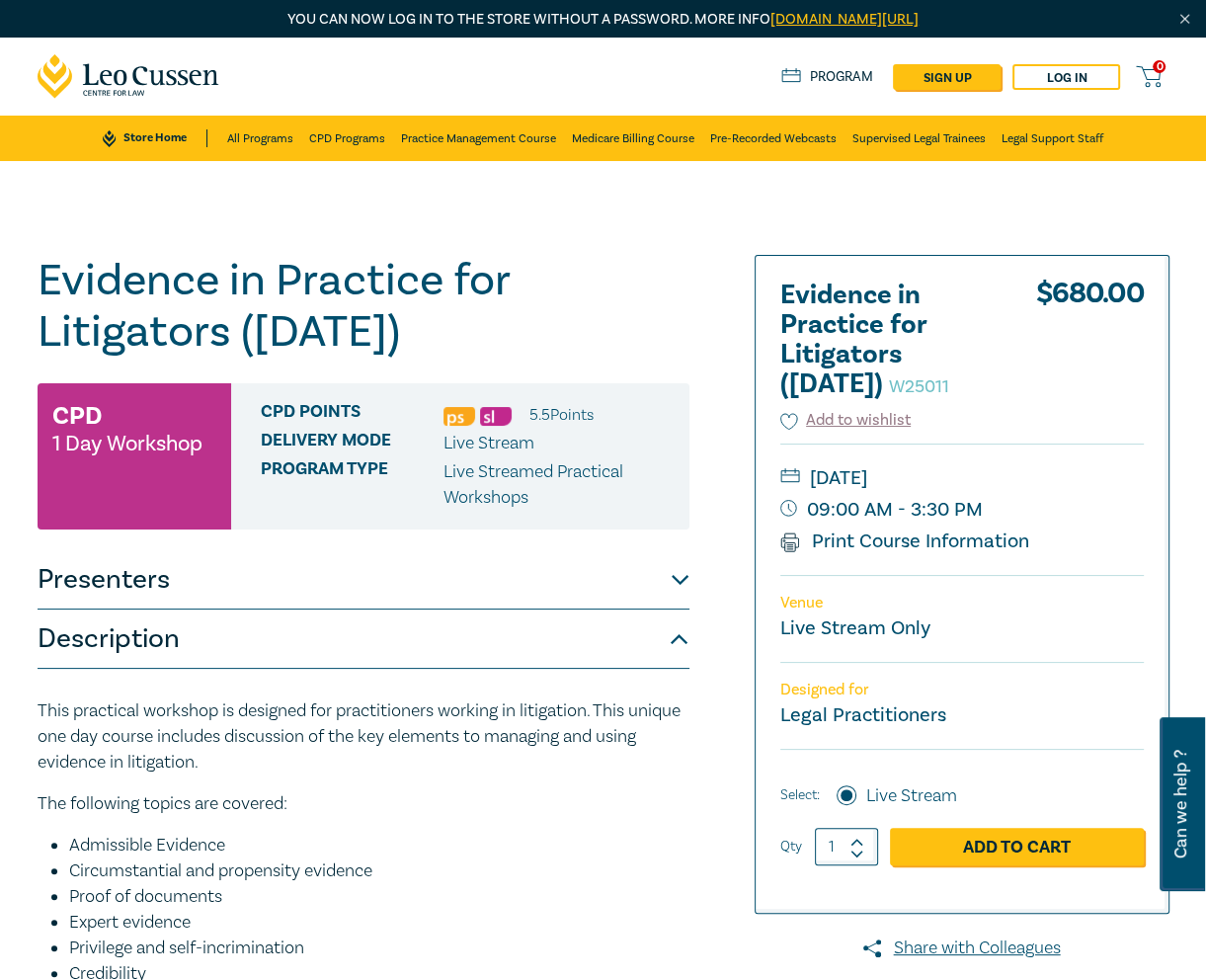
scroll to position [1, 0]
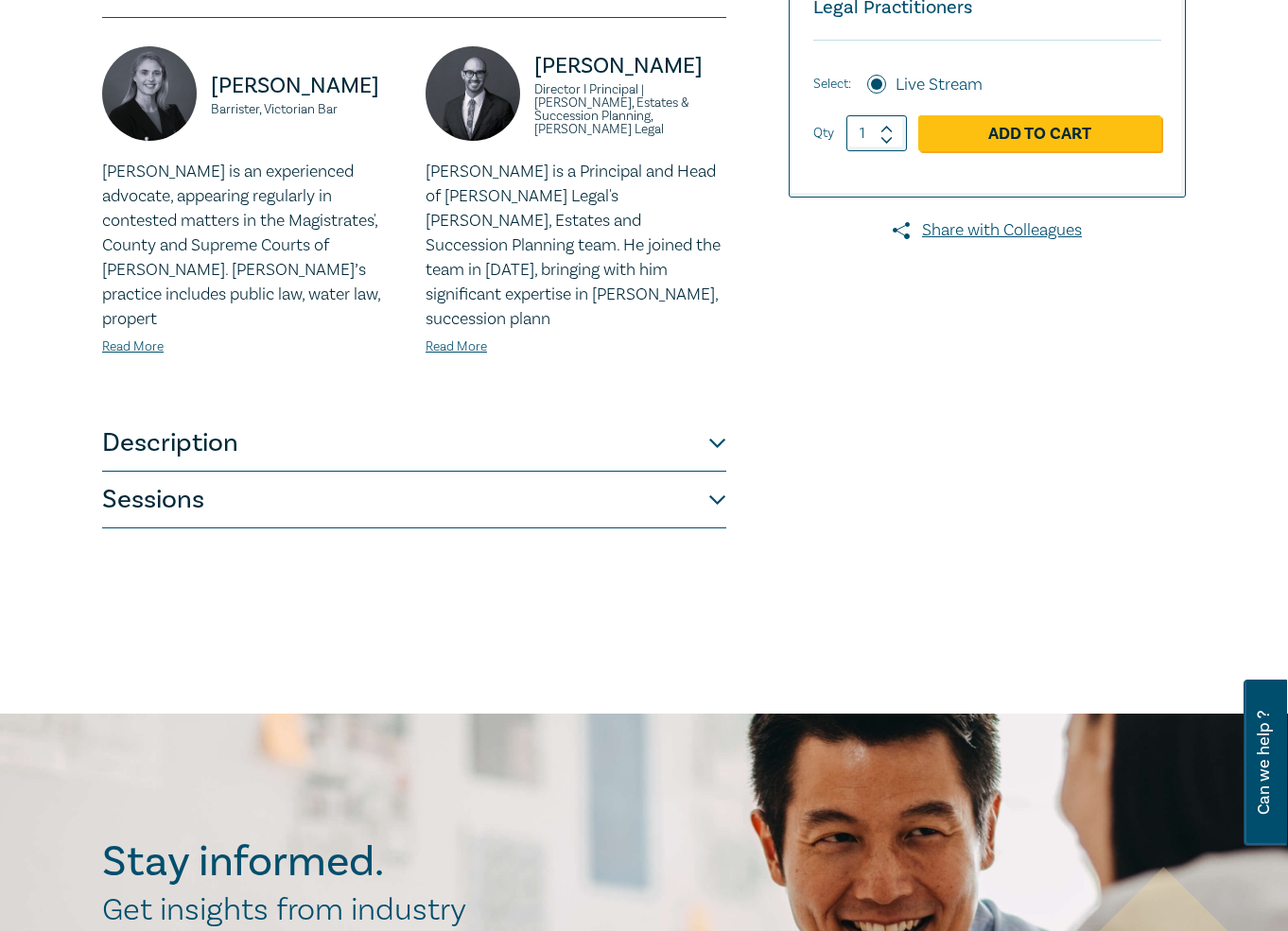
drag, startPoint x: 218, startPoint y: 481, endPoint x: 297, endPoint y: 496, distance: 80.4
click at [219, 481] on button "Sessions" at bounding box center [414, 500] width 624 height 56
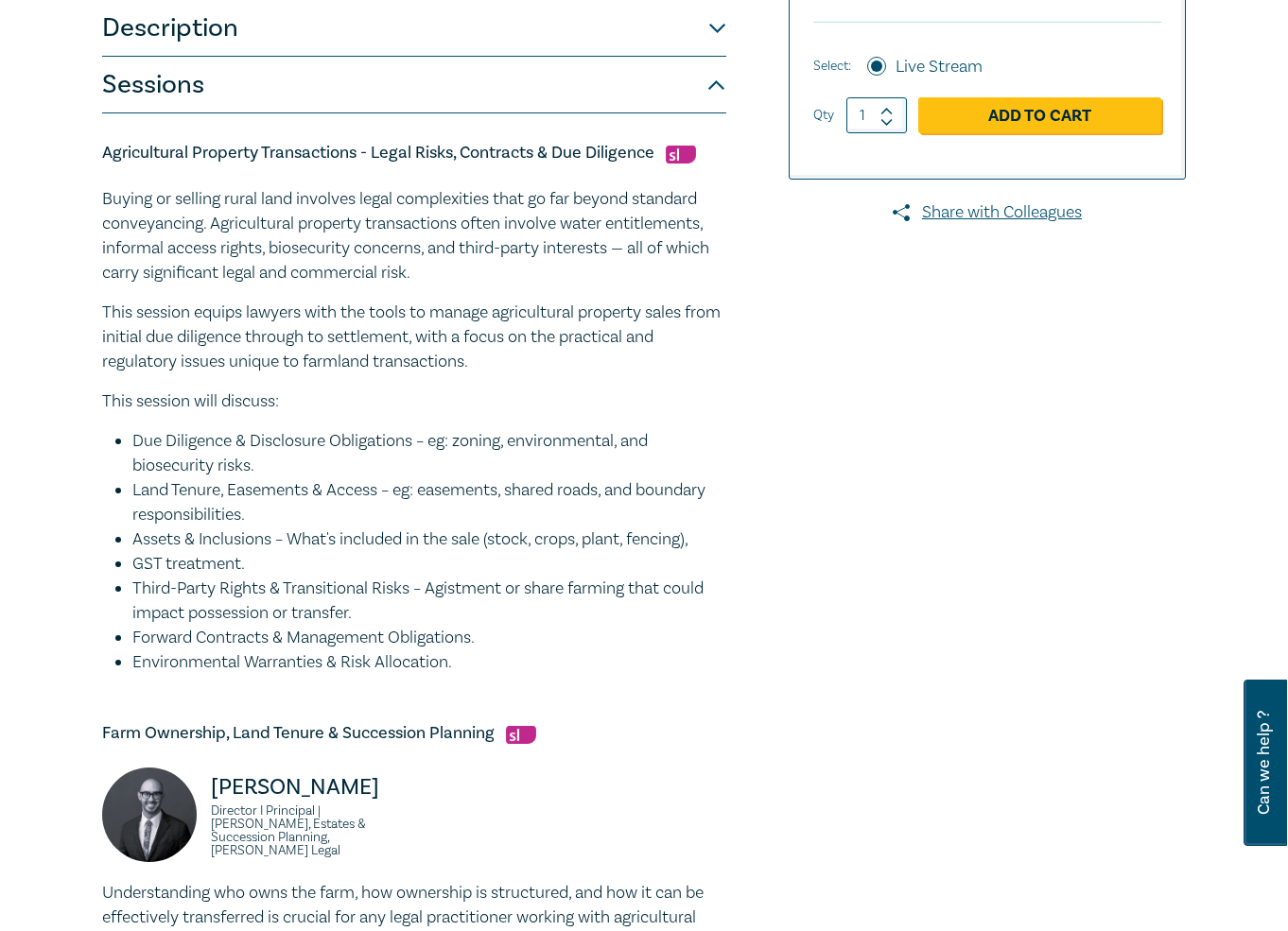
scroll to position [20, 0]
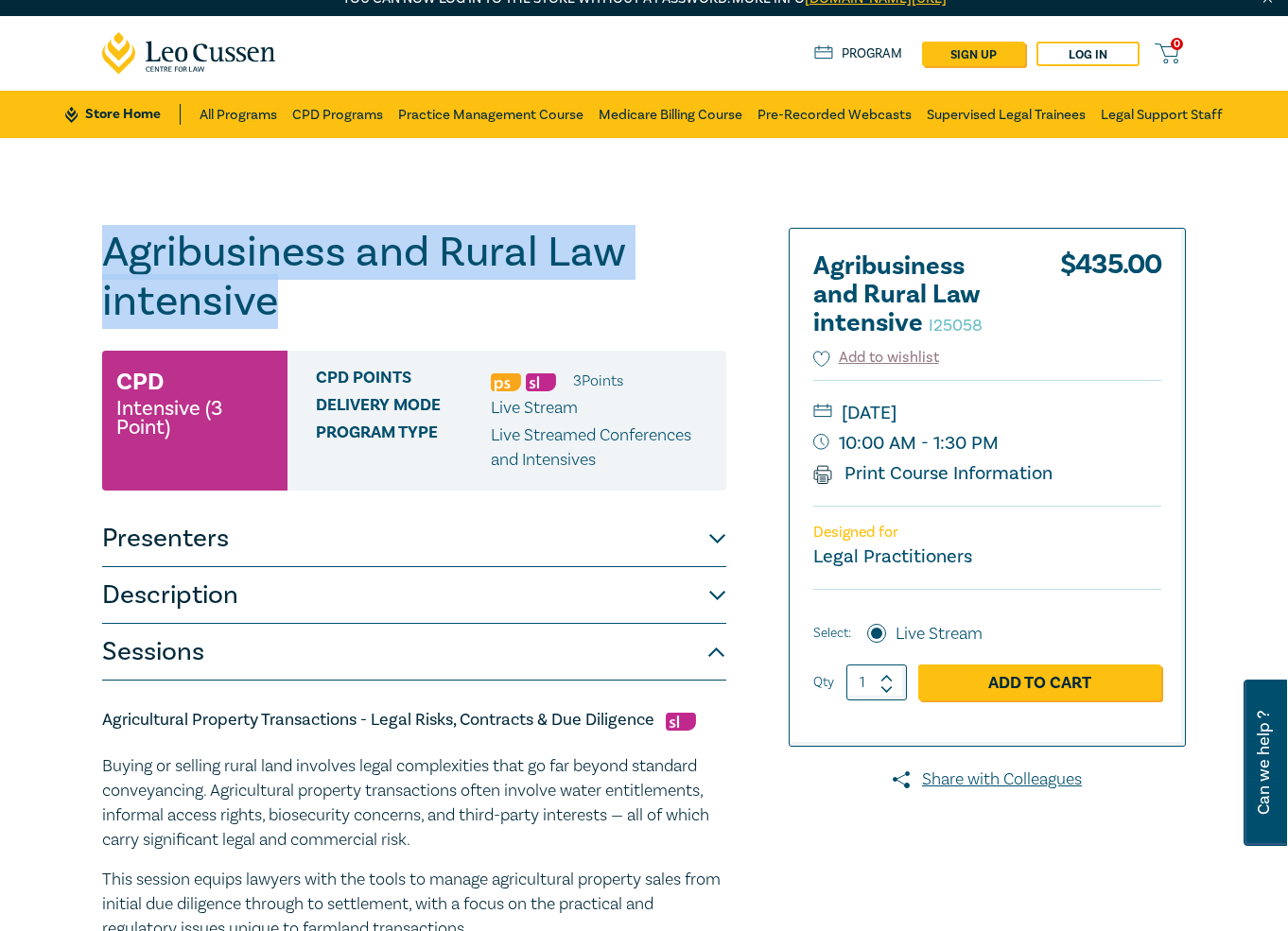
drag, startPoint x: 277, startPoint y: 304, endPoint x: 29, endPoint y: 253, distance: 253.2
copy h1 "Agribusiness and Rural Law intensive"
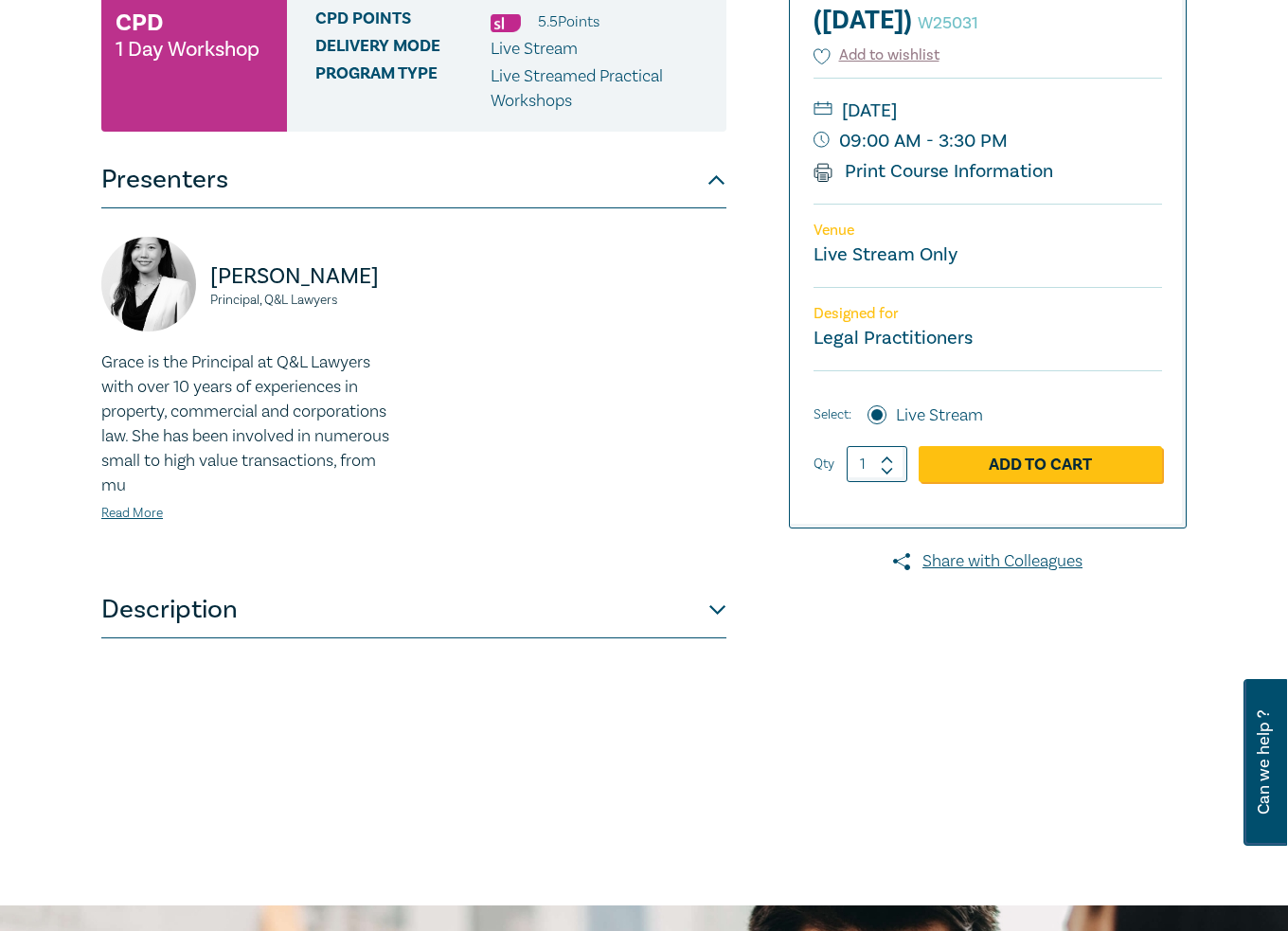
scroll to position [379, 0]
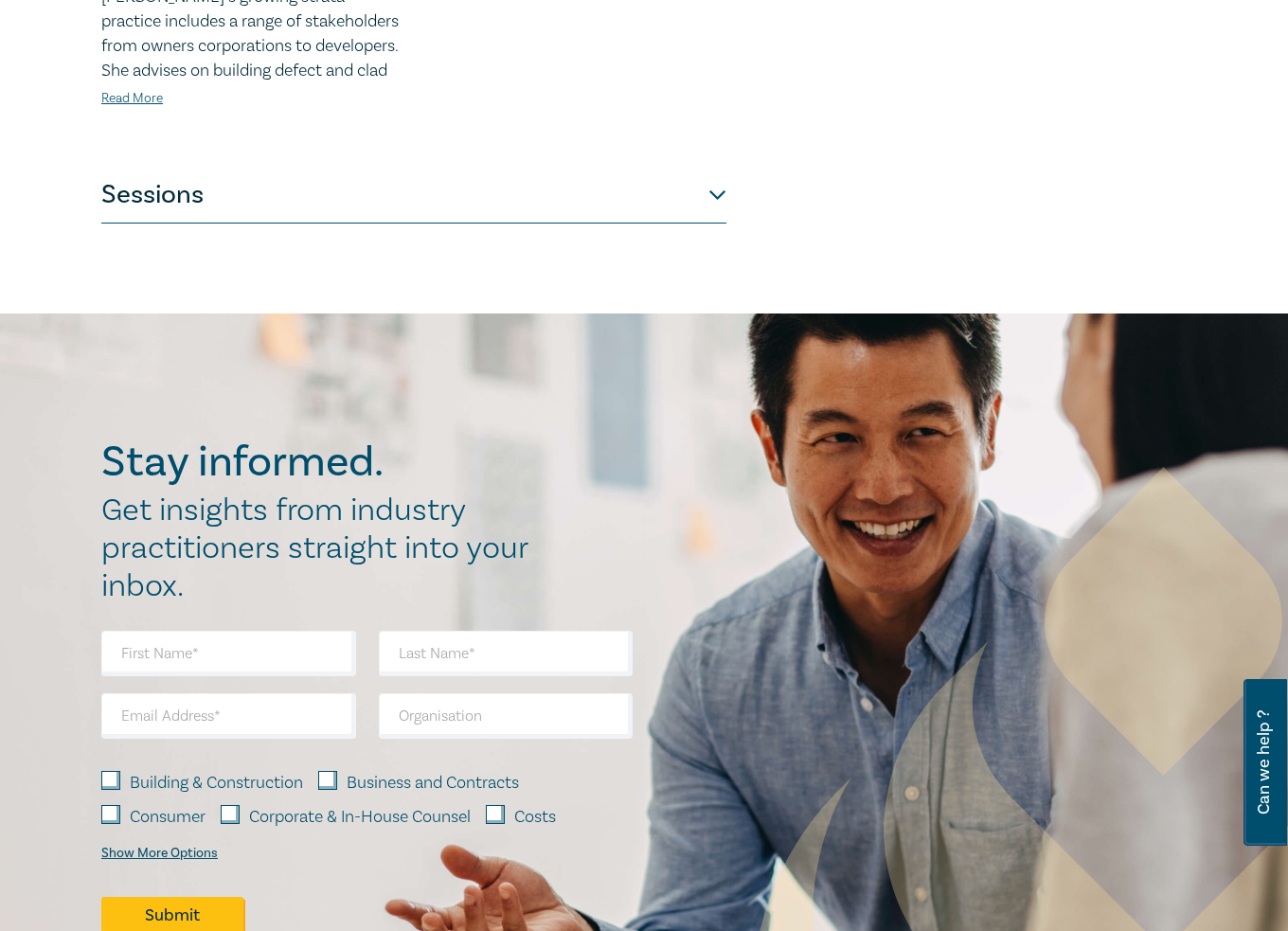
click at [665, 196] on button "Sessions" at bounding box center [414, 194] width 625 height 56
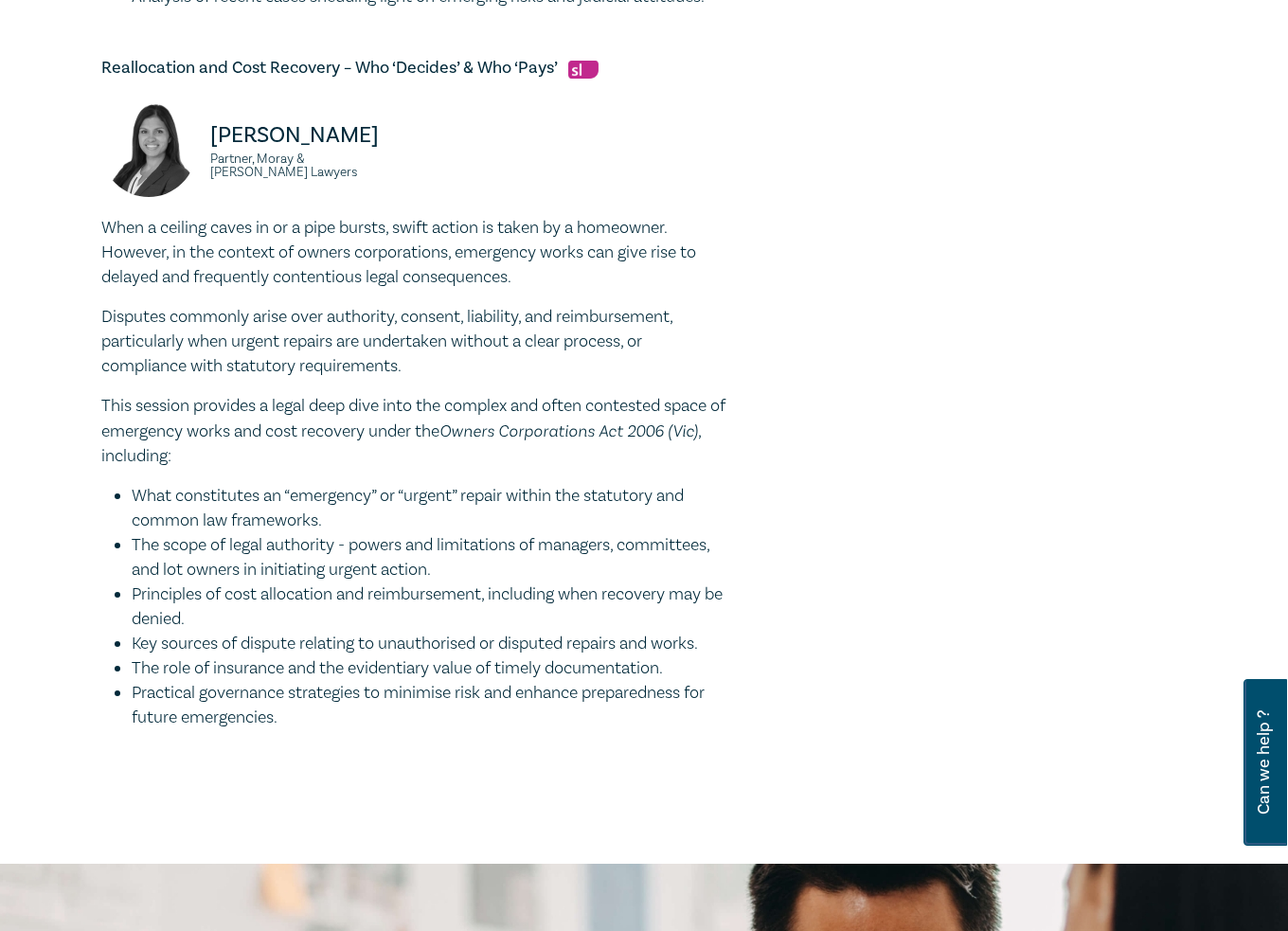
scroll to position [1939, 0]
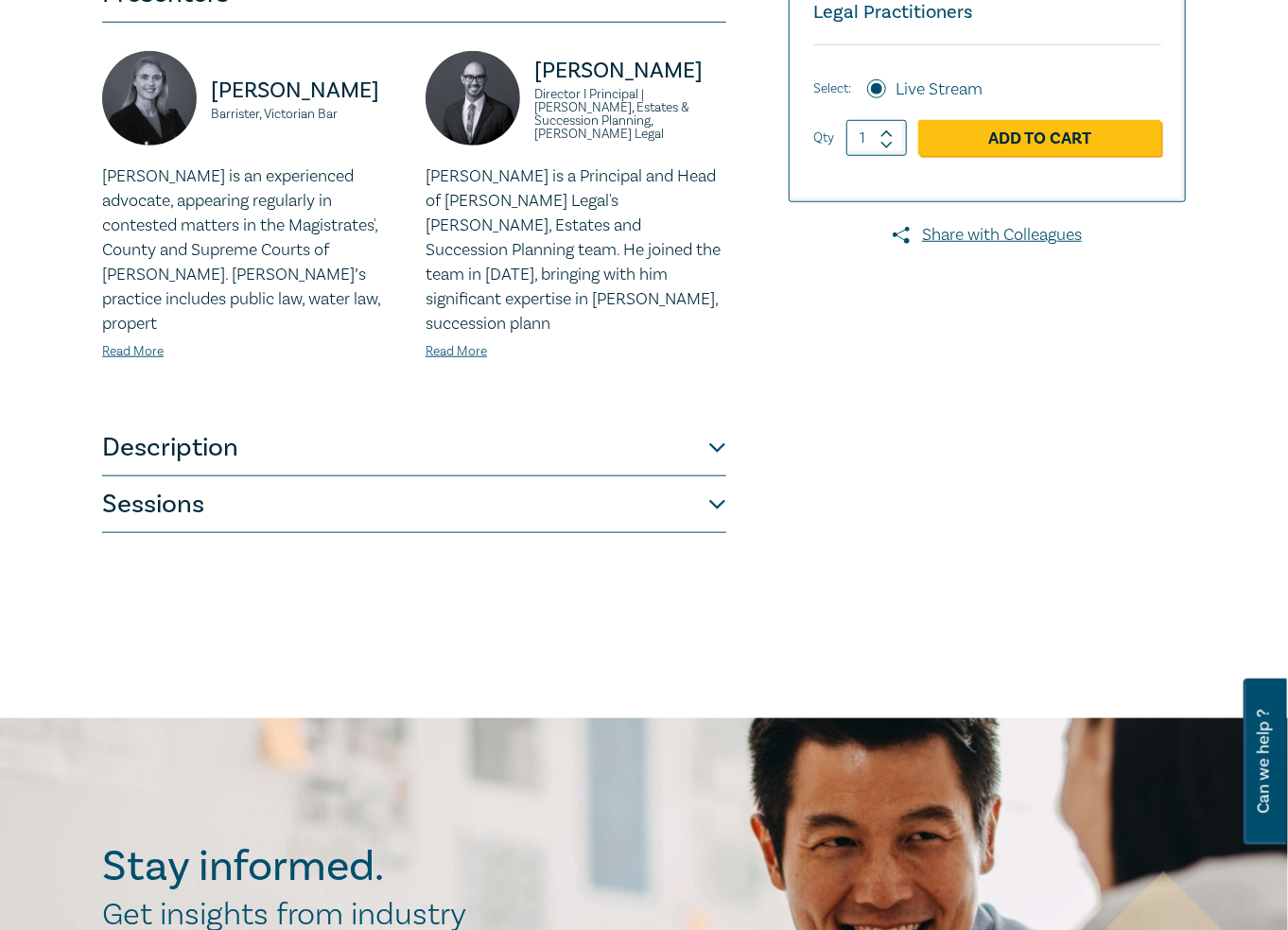
scroll to position [566, 0]
drag, startPoint x: 674, startPoint y: 487, endPoint x: 696, endPoint y: 491, distance: 22.4
click at [675, 487] on button "Sessions" at bounding box center [414, 504] width 624 height 56
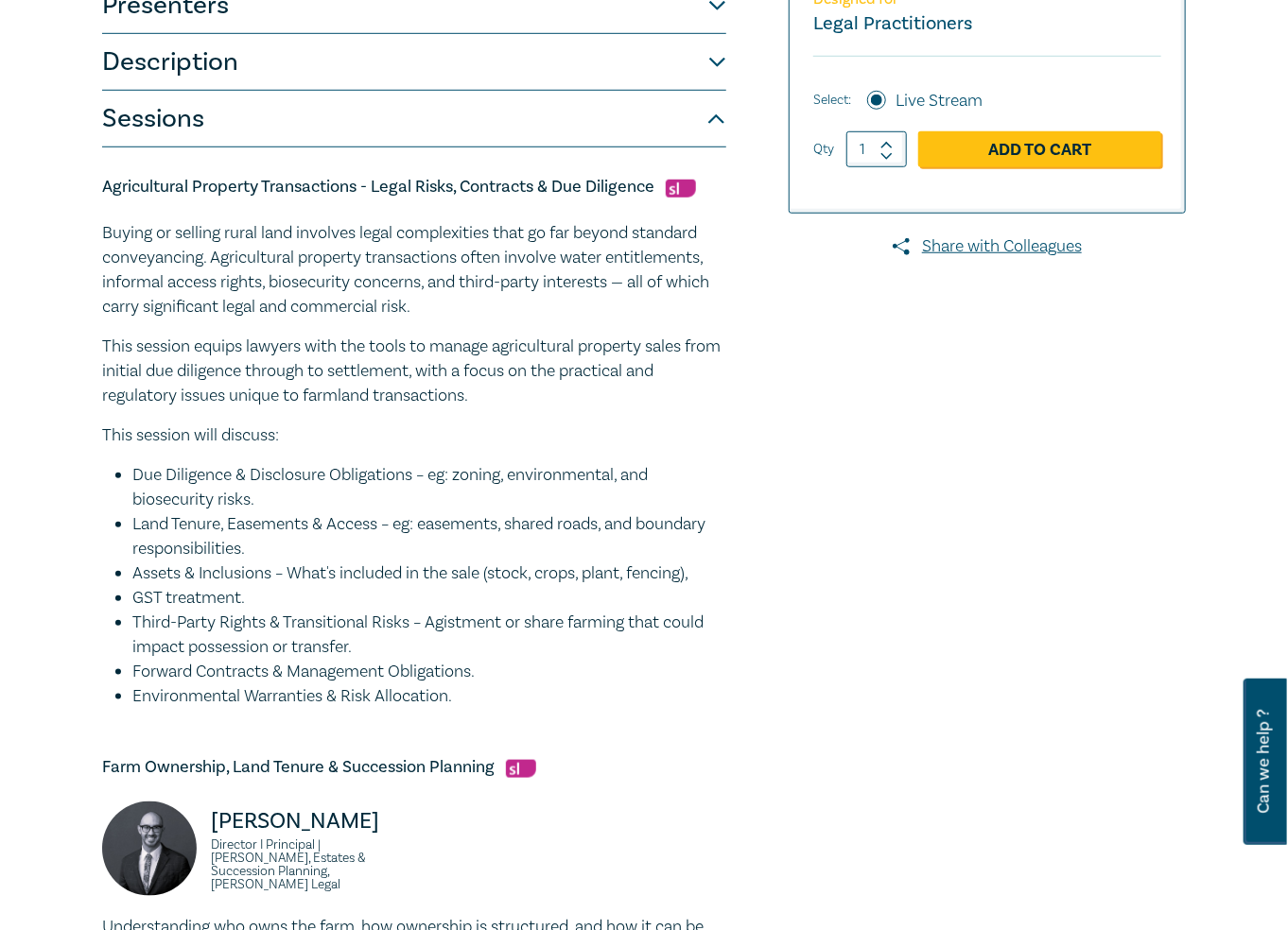
scroll to position [552, 0]
